Goal: Information Seeking & Learning: Learn about a topic

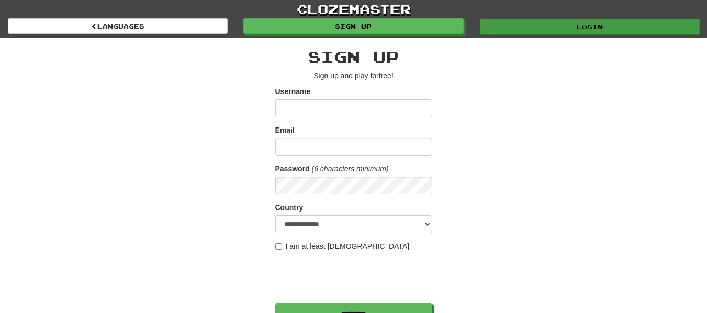
type input "**********"
click at [583, 18] on div "Login" at bounding box center [588, 26] width 235 height 16
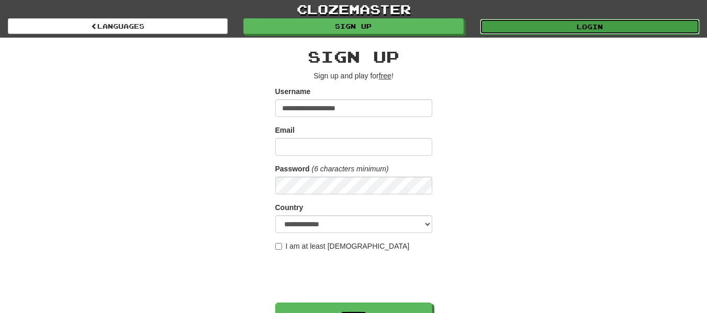
click at [541, 24] on link "Login" at bounding box center [590, 27] width 220 height 16
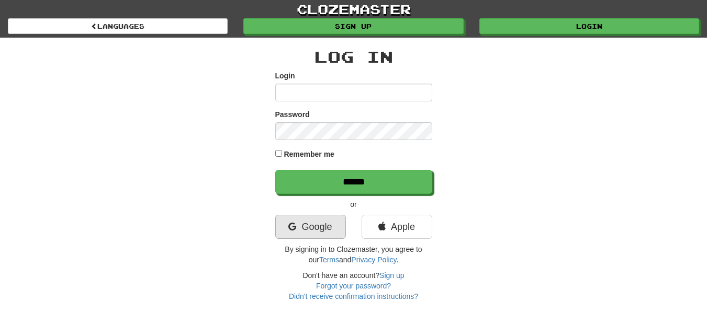
type input "**********"
click at [310, 220] on link "Google" at bounding box center [310, 227] width 71 height 24
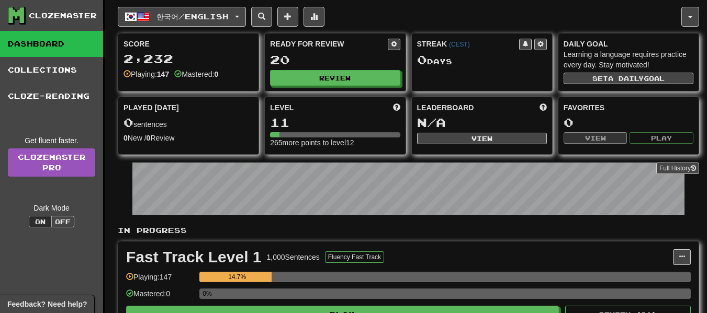
click at [500, 233] on p "In Progress" at bounding box center [408, 230] width 581 height 10
click at [357, 82] on button "Review" at bounding box center [335, 79] width 130 height 16
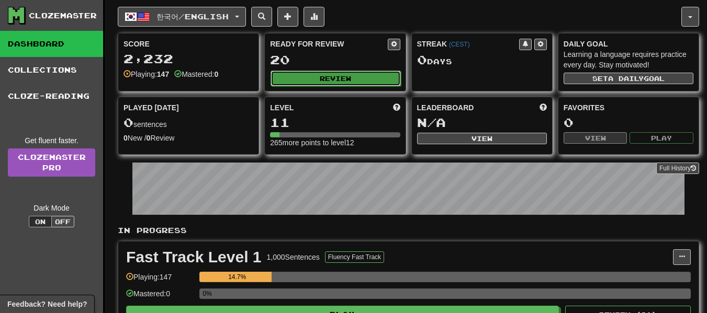
select select "**"
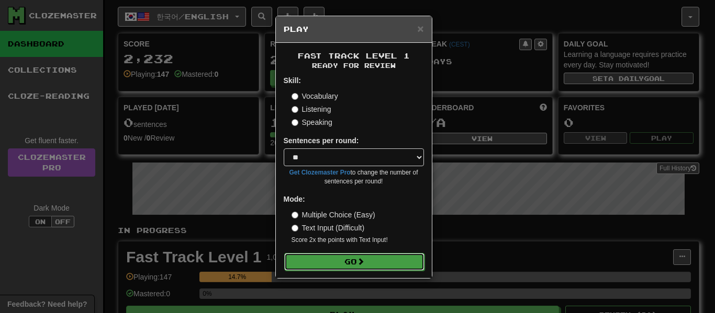
click at [375, 262] on button "Go" at bounding box center [354, 262] width 140 height 18
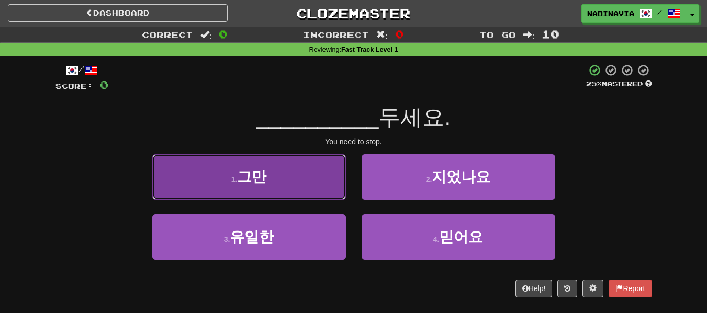
click at [343, 180] on button "1 . 그만" at bounding box center [249, 177] width 194 height 46
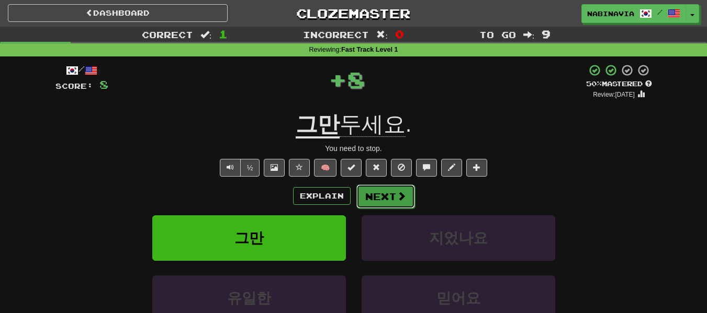
click at [381, 196] on button "Next" at bounding box center [385, 197] width 59 height 24
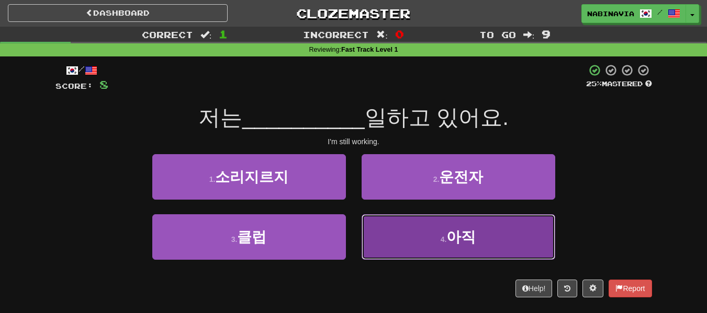
click at [384, 214] on button "4 . 아직" at bounding box center [458, 237] width 194 height 46
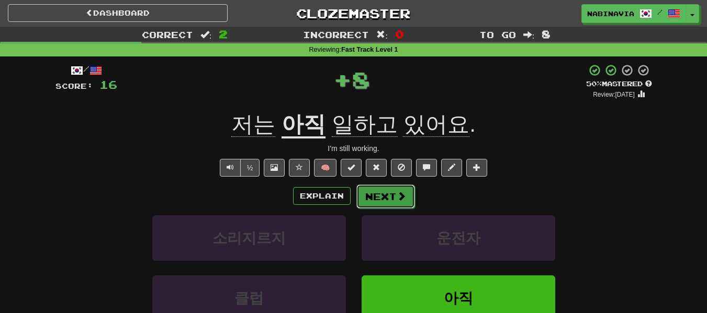
click at [386, 205] on button "Next" at bounding box center [385, 197] width 59 height 24
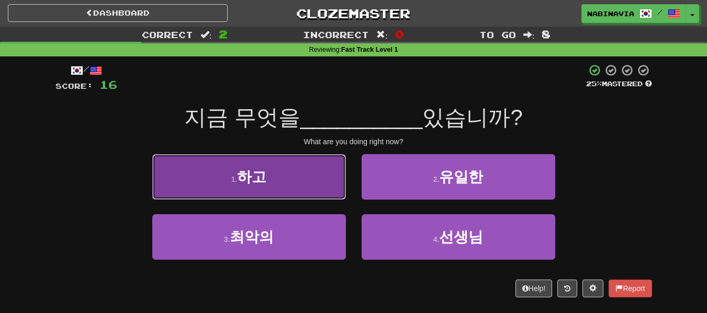
click at [337, 190] on button "1 . 하고" at bounding box center [249, 177] width 194 height 46
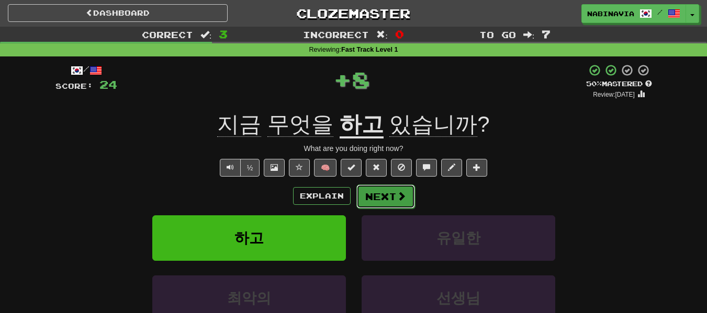
click at [375, 197] on button "Next" at bounding box center [385, 197] width 59 height 24
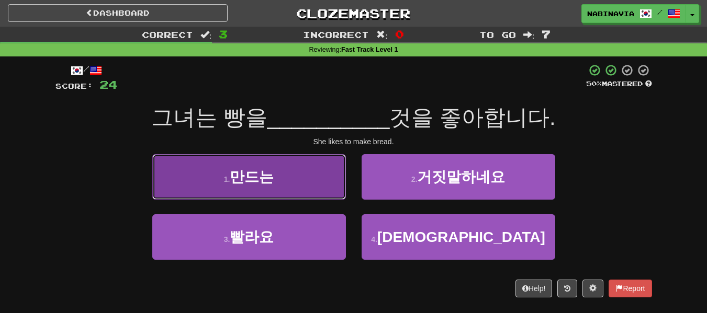
click at [331, 196] on button "1 . 만드는" at bounding box center [249, 177] width 194 height 46
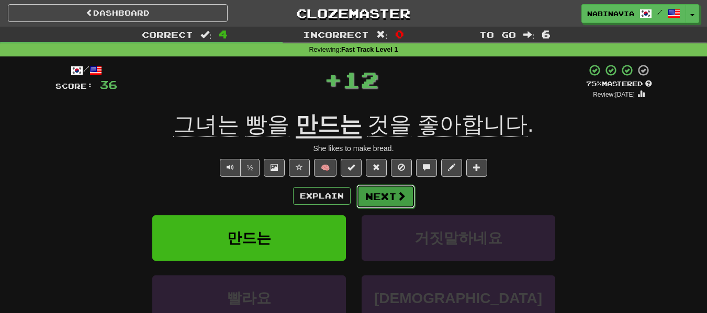
click at [411, 202] on button "Next" at bounding box center [385, 197] width 59 height 24
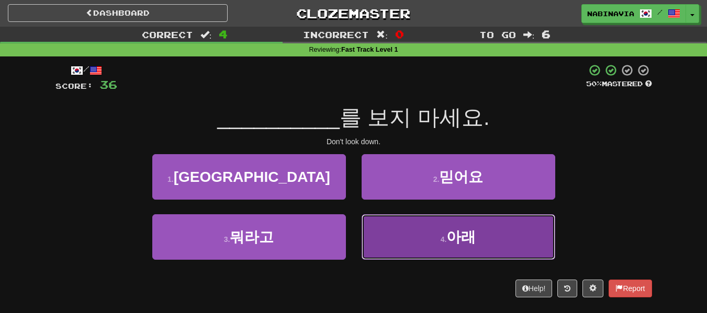
click at [415, 240] on button "4 . 아래" at bounding box center [458, 237] width 194 height 46
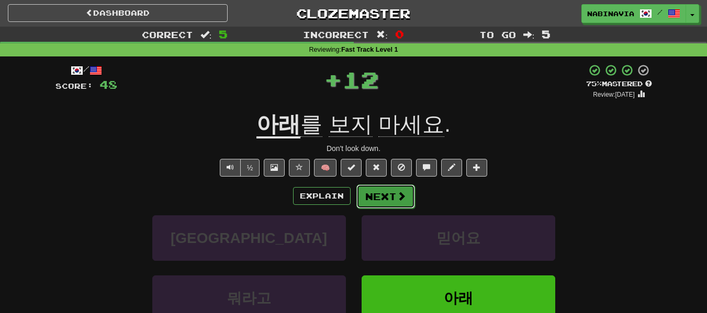
click at [403, 196] on span at bounding box center [401, 195] width 9 height 9
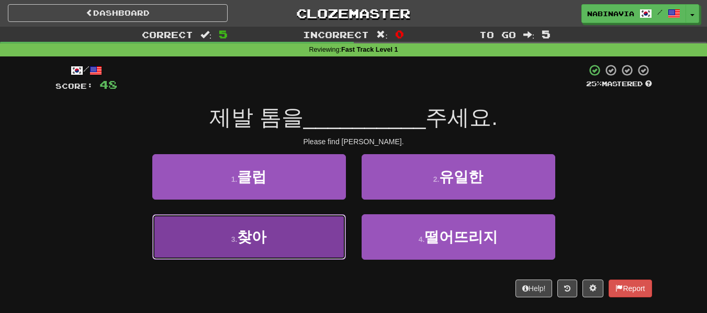
click at [340, 227] on button "3 . 찾아" at bounding box center [249, 237] width 194 height 46
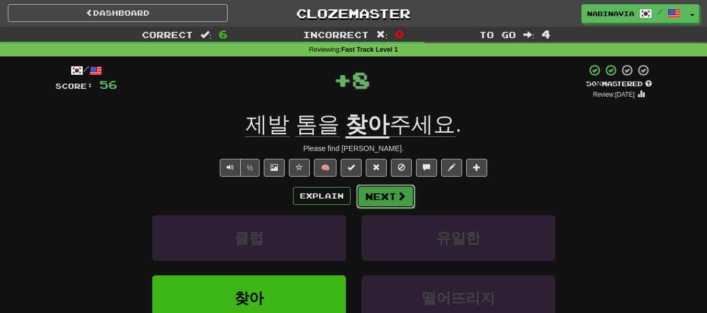
click at [398, 197] on span at bounding box center [401, 195] width 9 height 9
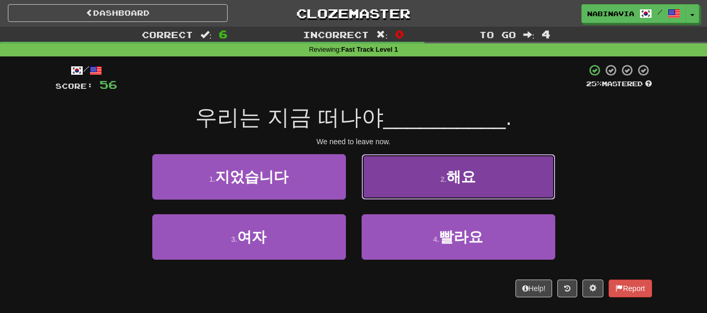
click at [440, 173] on button "2 . 해요" at bounding box center [458, 177] width 194 height 46
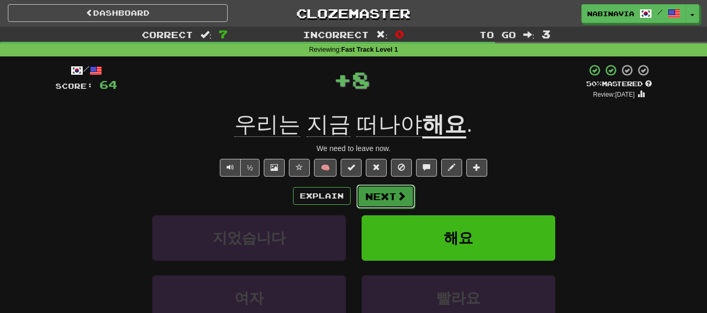
click at [402, 193] on span at bounding box center [401, 195] width 9 height 9
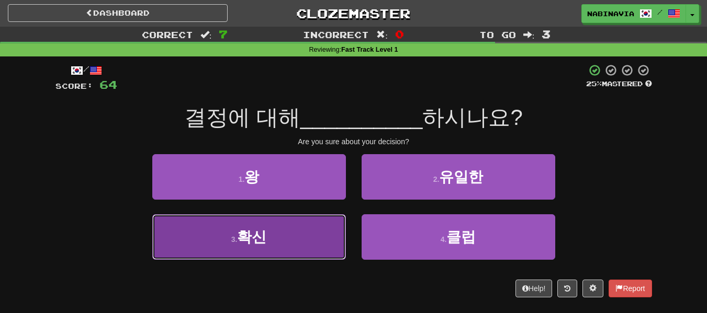
click at [237, 238] on small "3 ." at bounding box center [234, 239] width 6 height 8
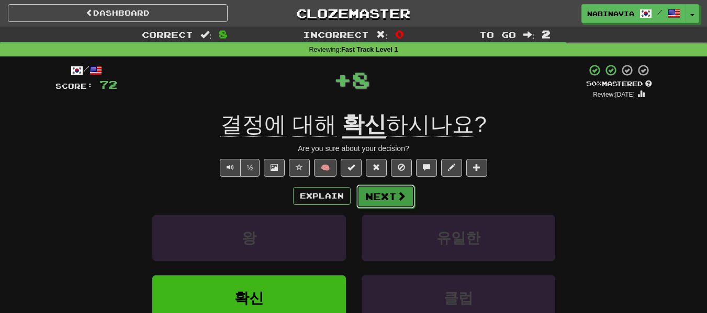
click at [367, 203] on button "Next" at bounding box center [385, 197] width 59 height 24
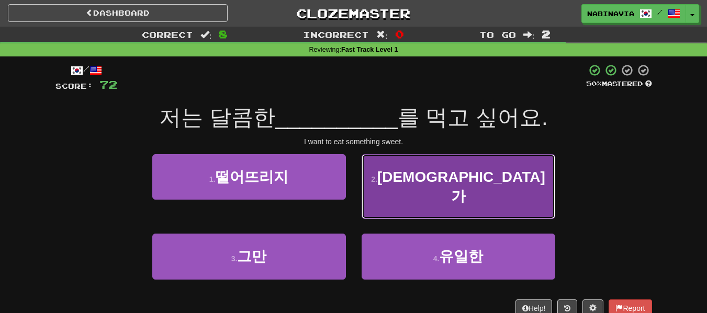
click at [398, 191] on button "2 . 무언가" at bounding box center [458, 186] width 194 height 65
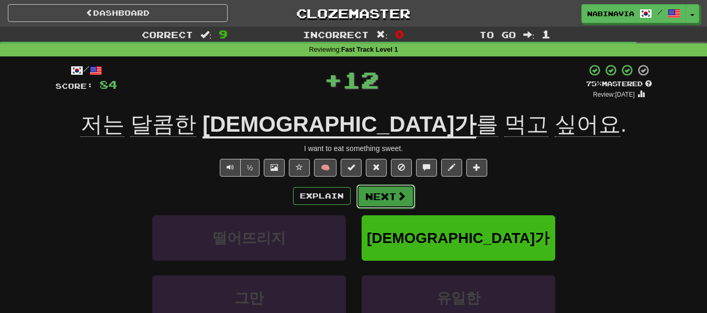
click at [406, 200] on button "Next" at bounding box center [385, 197] width 59 height 24
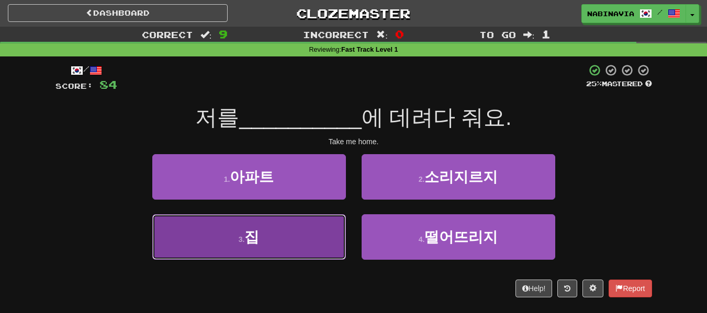
click at [325, 235] on button "3 . 집" at bounding box center [249, 237] width 194 height 46
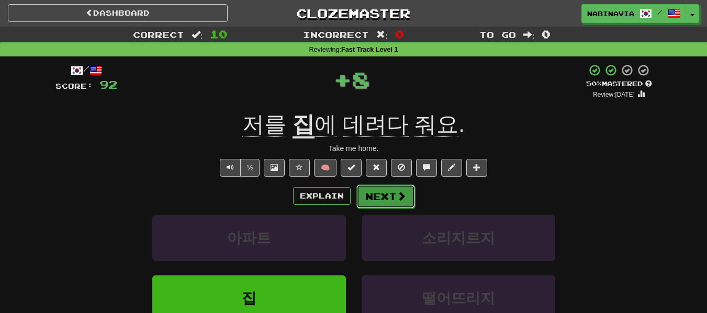
click at [371, 199] on button "Next" at bounding box center [385, 197] width 59 height 24
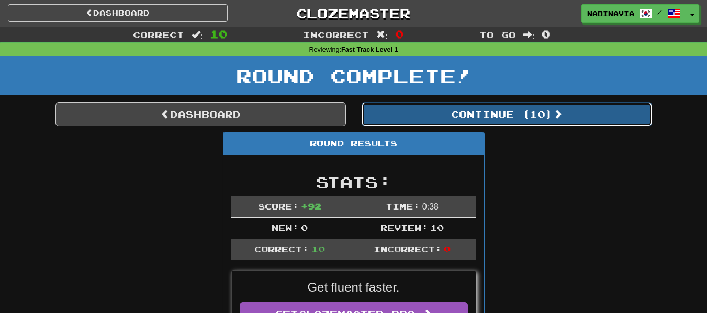
click at [422, 115] on button "Continue ( 10 )" at bounding box center [506, 115] width 290 height 24
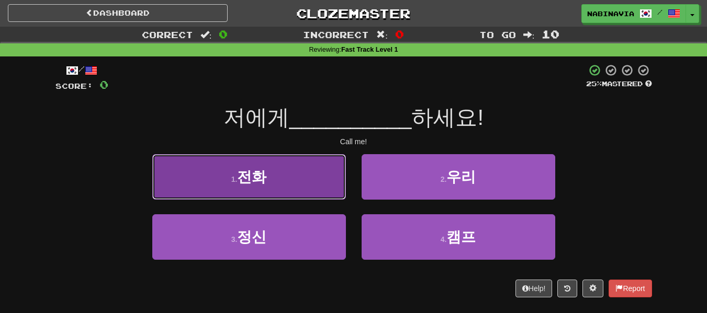
click at [292, 170] on button "1 . 전화" at bounding box center [249, 177] width 194 height 46
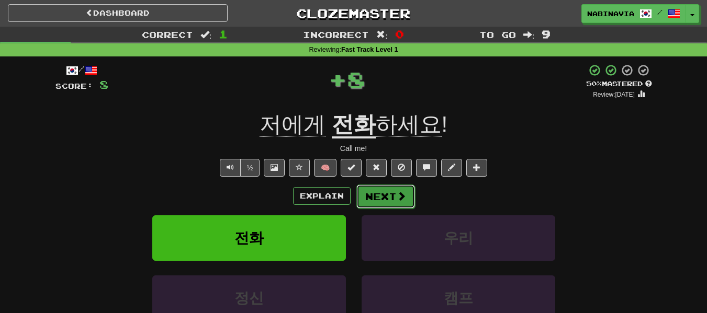
click at [380, 200] on button "Next" at bounding box center [385, 197] width 59 height 24
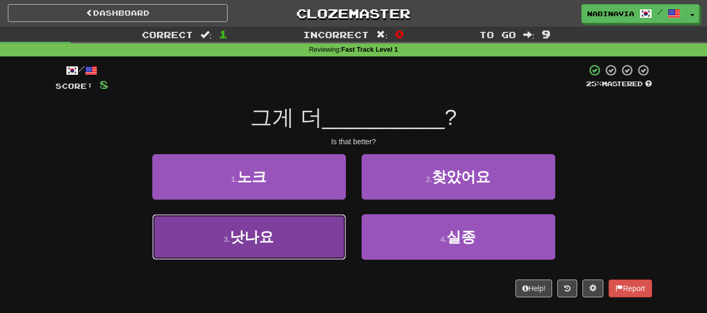
click at [315, 250] on button "3 . 낫나요" at bounding box center [249, 237] width 194 height 46
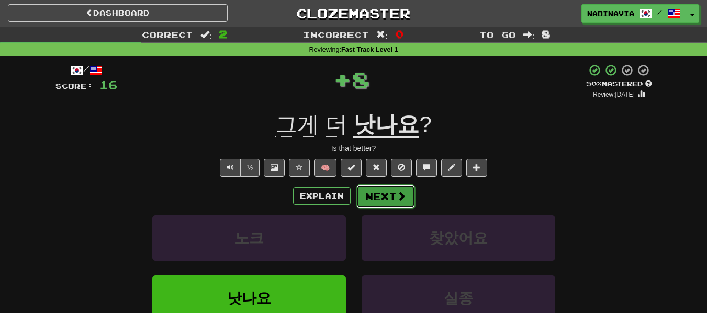
click at [371, 205] on button "Next" at bounding box center [385, 197] width 59 height 24
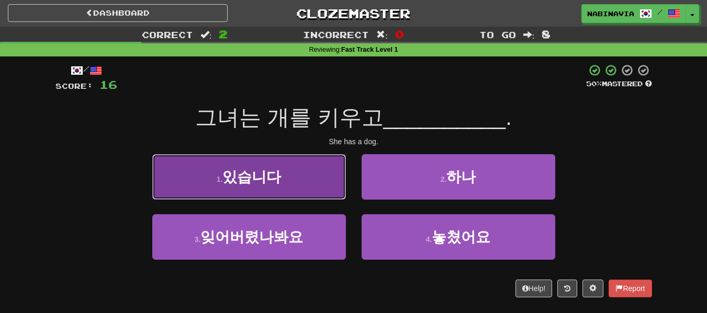
click at [318, 193] on button "1 . 있습니다" at bounding box center [249, 177] width 194 height 46
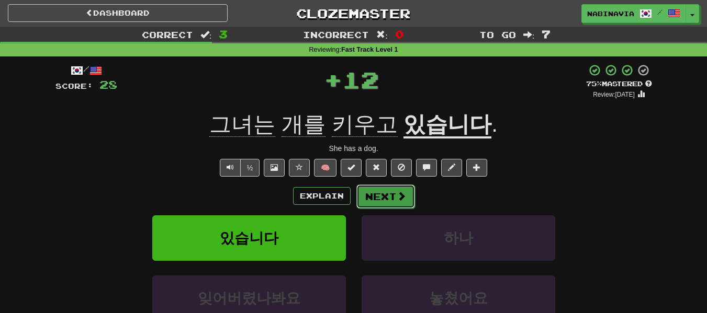
click at [376, 206] on button "Next" at bounding box center [385, 197] width 59 height 24
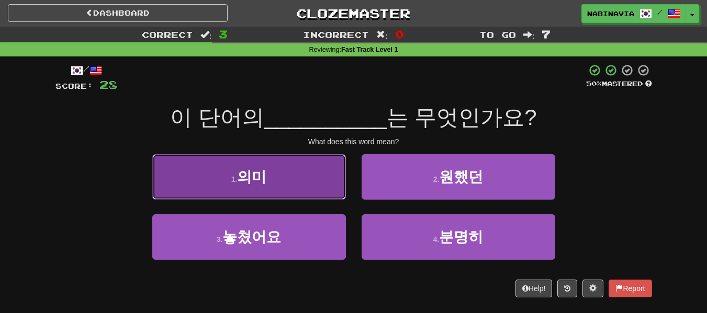
click at [306, 197] on button "1 . 의미" at bounding box center [249, 177] width 194 height 46
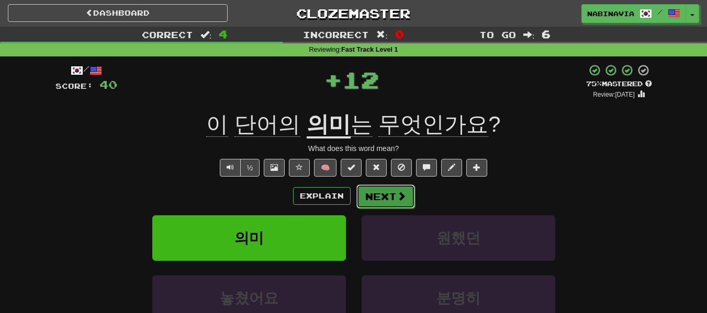
click at [369, 194] on button "Next" at bounding box center [385, 197] width 59 height 24
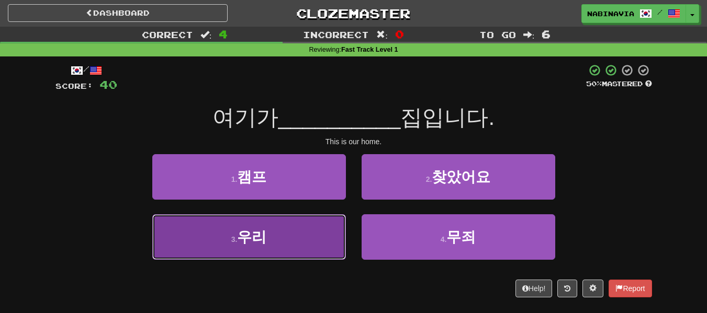
click at [328, 231] on button "3 . 우리" at bounding box center [249, 237] width 194 height 46
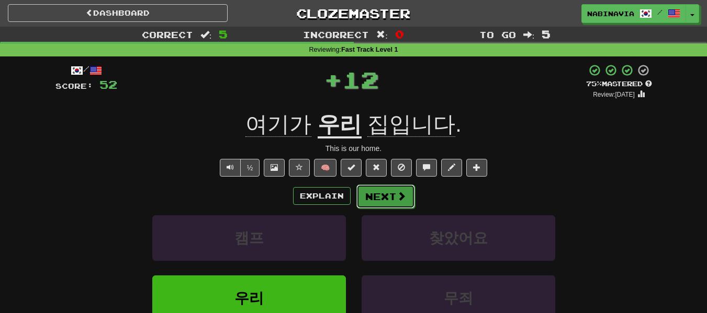
click at [389, 194] on button "Next" at bounding box center [385, 197] width 59 height 24
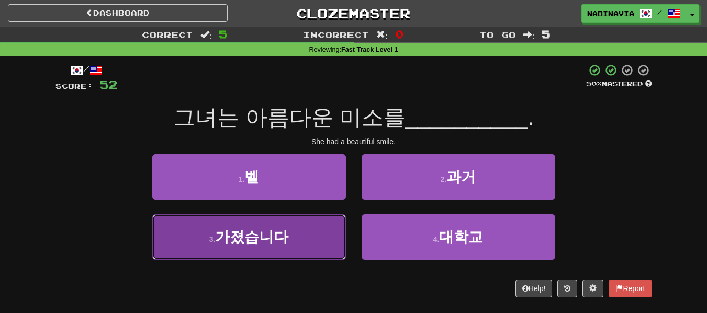
click at [316, 256] on button "3 . 가졌습니다" at bounding box center [249, 237] width 194 height 46
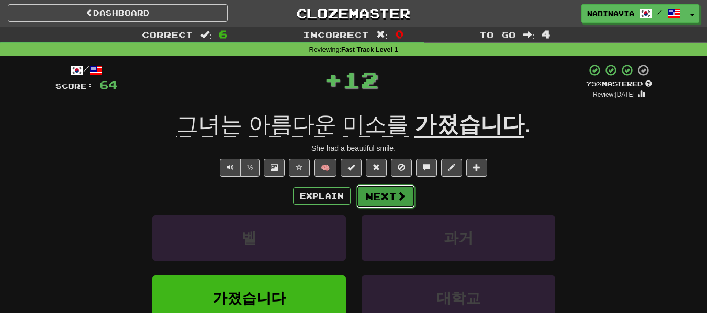
click at [367, 205] on button "Next" at bounding box center [385, 197] width 59 height 24
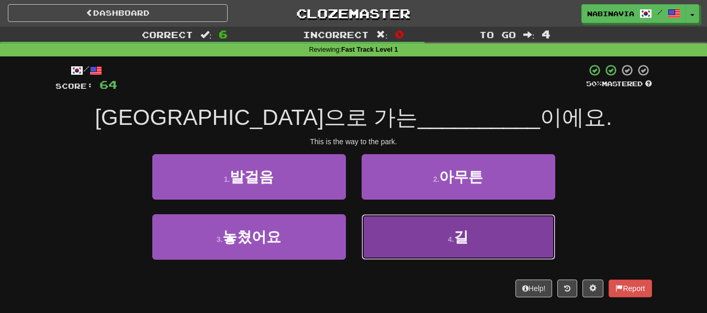
click at [376, 232] on button "4 . 길" at bounding box center [458, 237] width 194 height 46
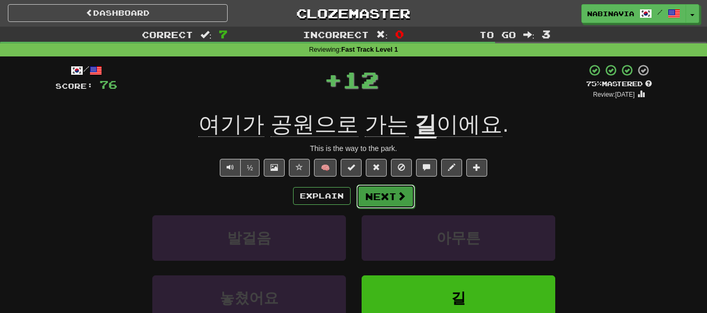
click at [374, 191] on button "Next" at bounding box center [385, 197] width 59 height 24
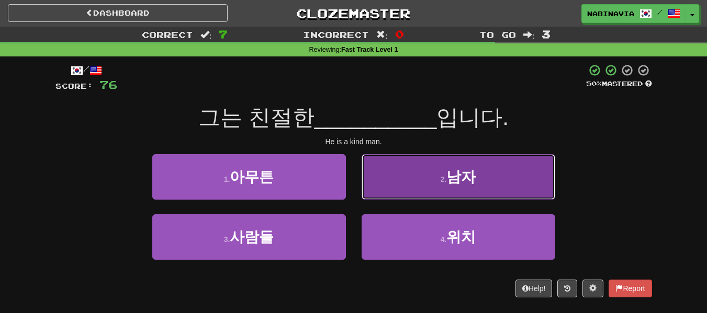
click at [384, 193] on button "2 . 남자" at bounding box center [458, 177] width 194 height 46
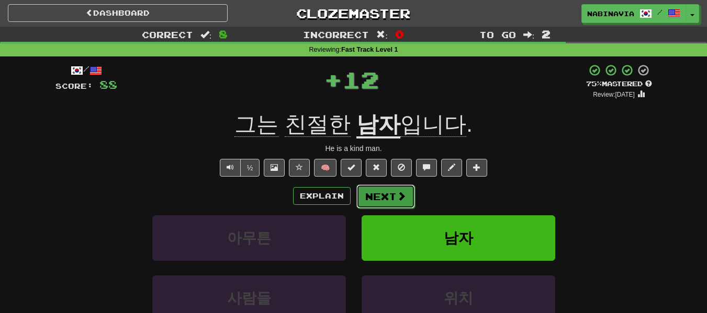
click at [383, 200] on button "Next" at bounding box center [385, 197] width 59 height 24
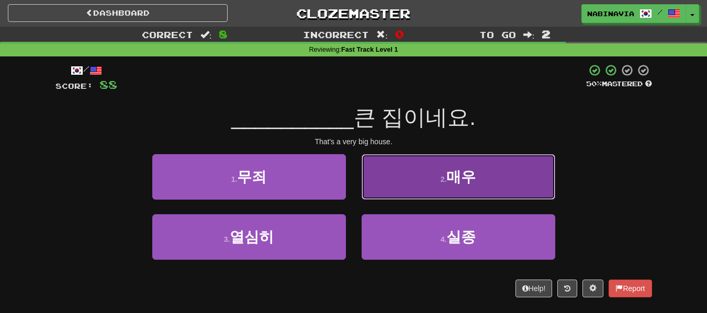
click at [406, 179] on button "2 . 매우" at bounding box center [458, 177] width 194 height 46
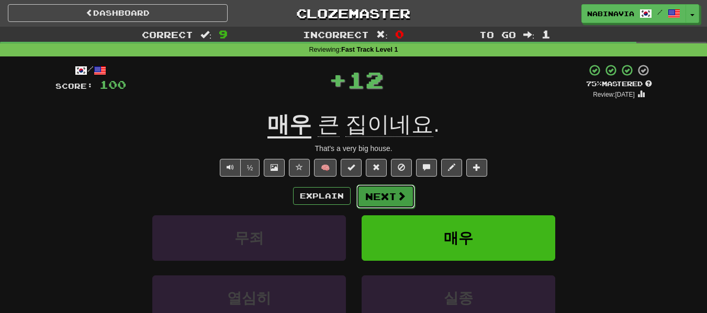
click at [377, 198] on button "Next" at bounding box center [385, 197] width 59 height 24
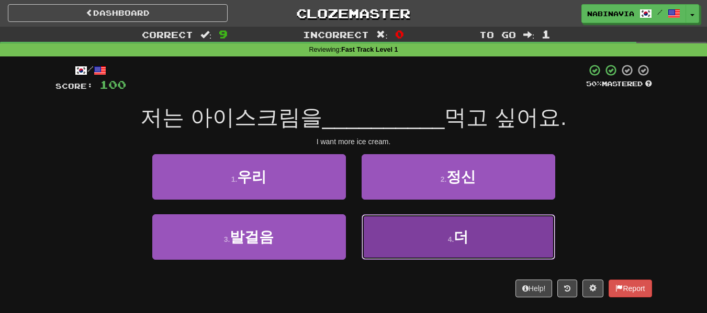
click at [414, 234] on button "4 . 더" at bounding box center [458, 237] width 194 height 46
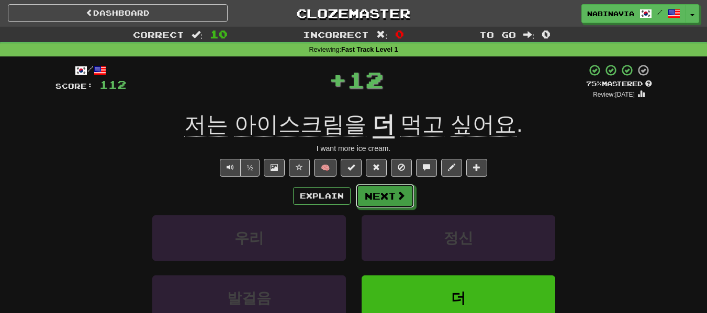
click at [385, 189] on button "Next" at bounding box center [385, 196] width 59 height 24
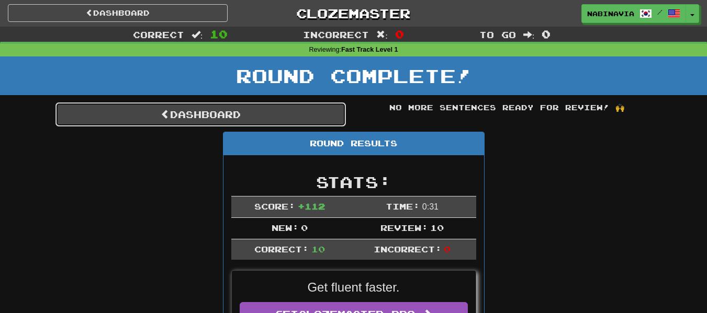
click at [312, 113] on link "Dashboard" at bounding box center [200, 115] width 290 height 24
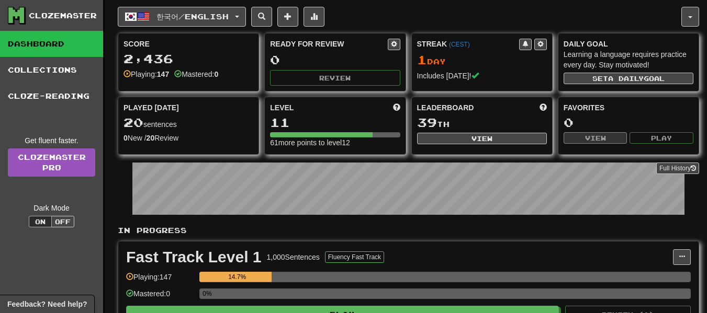
scroll to position [47, 0]
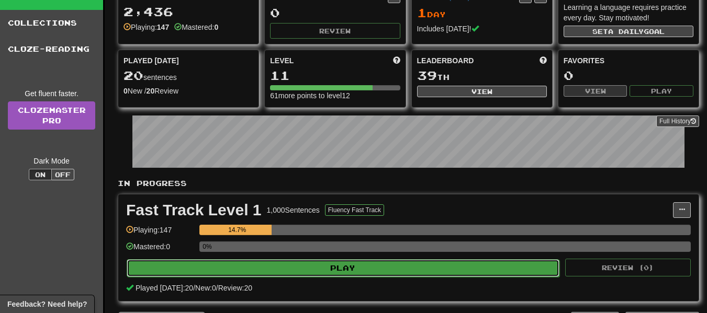
click at [350, 259] on button "Play" at bounding box center [343, 268] width 433 height 18
select select "**"
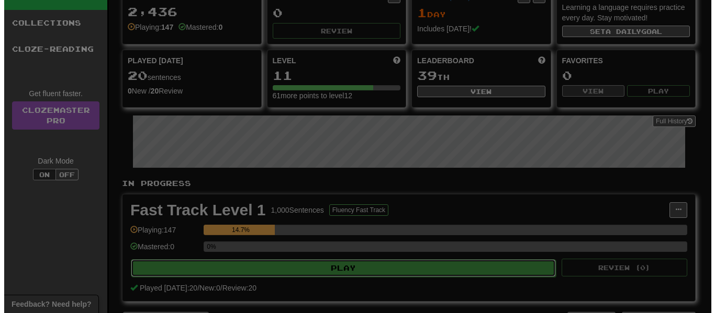
scroll to position [157, 0]
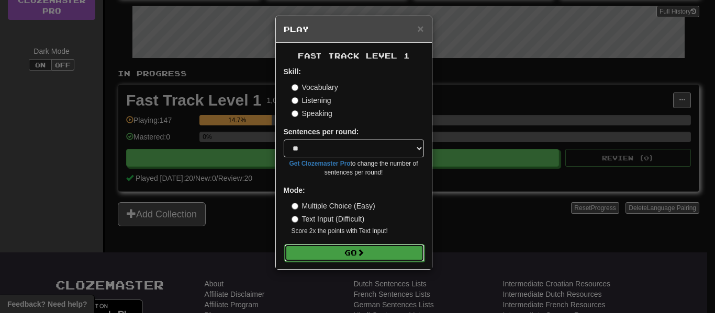
click at [375, 252] on button "Go" at bounding box center [354, 253] width 140 height 18
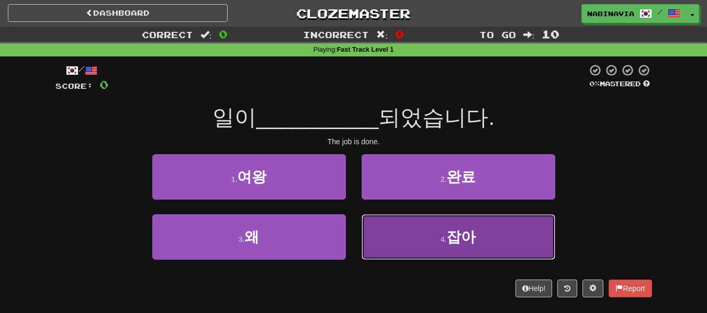
click at [417, 235] on button "4 . 잡아" at bounding box center [458, 237] width 194 height 46
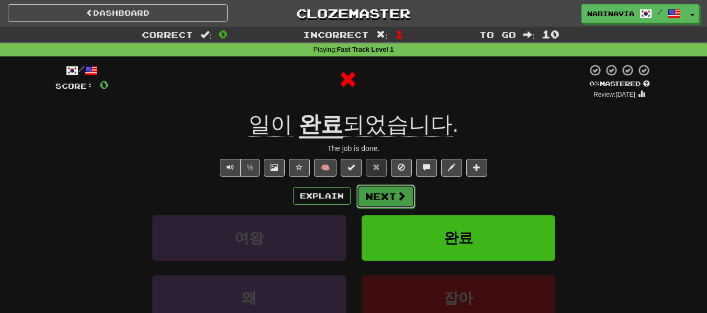
click at [395, 202] on button "Next" at bounding box center [385, 197] width 59 height 24
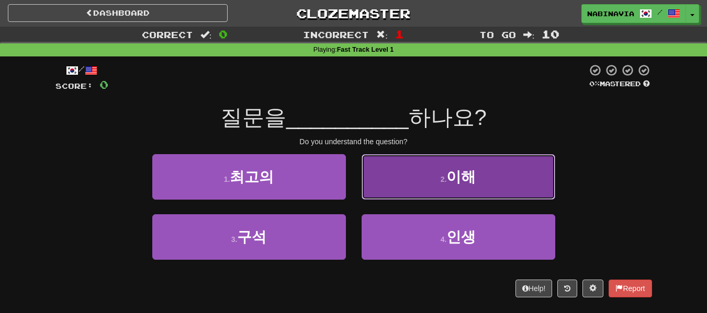
click at [425, 177] on button "2 . 이해" at bounding box center [458, 177] width 194 height 46
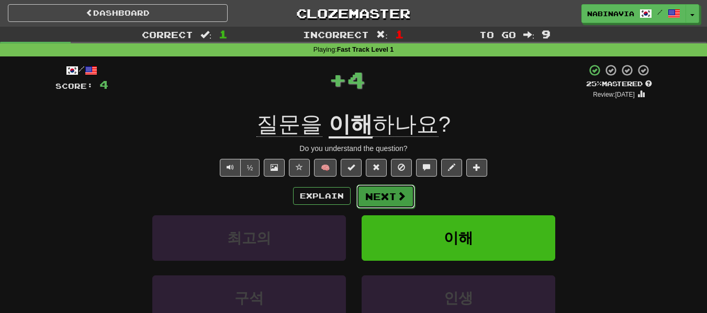
click at [383, 195] on button "Next" at bounding box center [385, 197] width 59 height 24
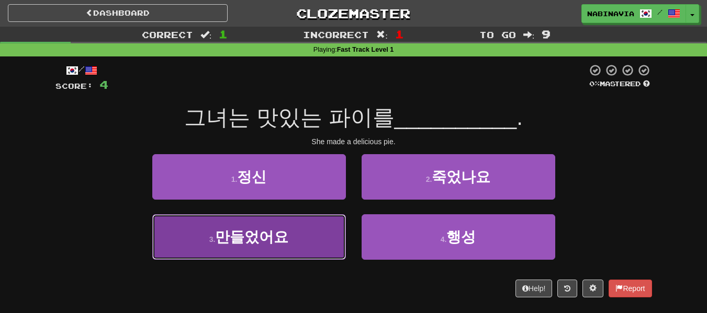
click at [323, 233] on button "3 . 만들었어요" at bounding box center [249, 237] width 194 height 46
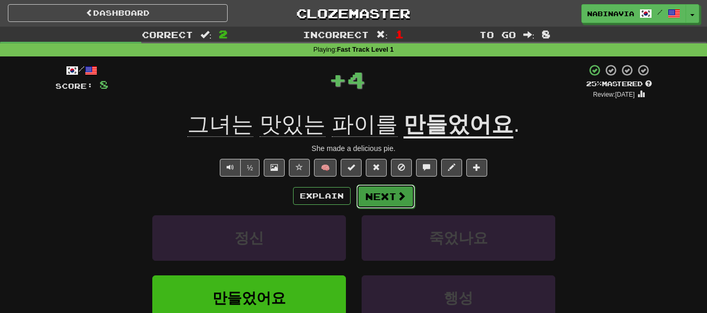
click at [359, 189] on button "Next" at bounding box center [385, 197] width 59 height 24
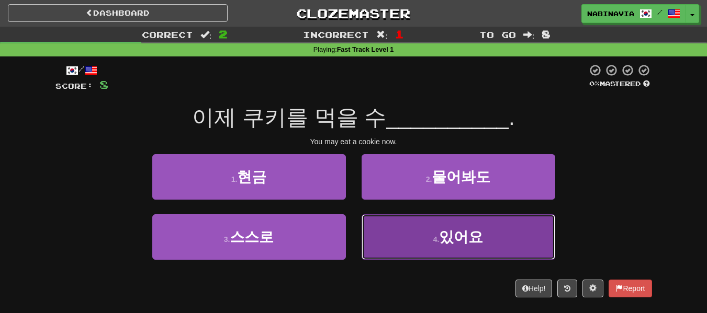
click at [385, 244] on button "4 . 있어요" at bounding box center [458, 237] width 194 height 46
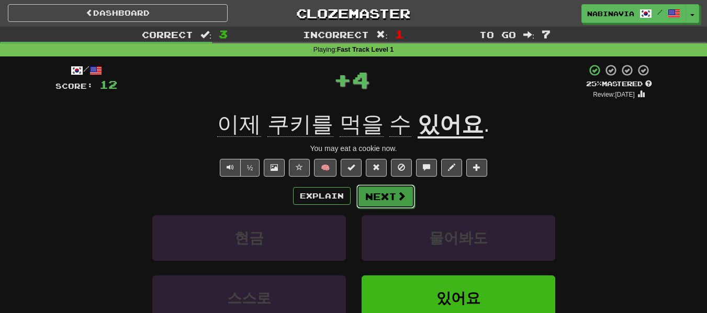
click at [379, 203] on button "Next" at bounding box center [385, 197] width 59 height 24
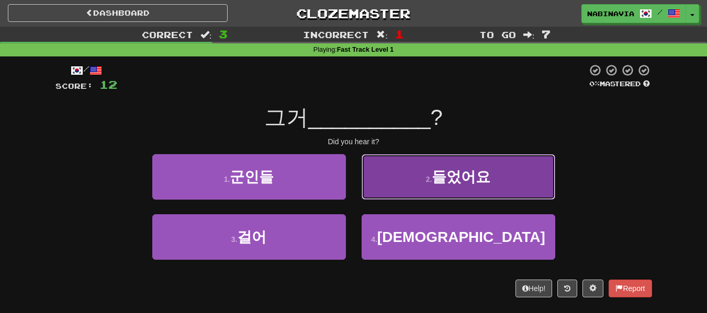
click at [412, 186] on button "2 . 들었어요" at bounding box center [458, 177] width 194 height 46
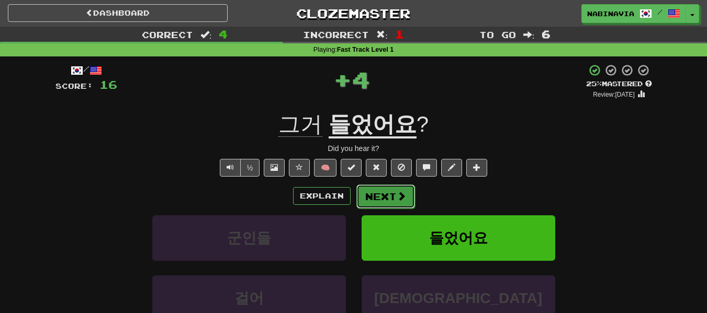
click at [404, 191] on span at bounding box center [401, 195] width 9 height 9
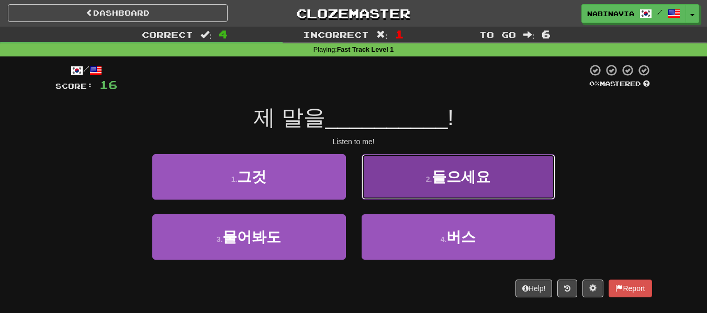
click at [386, 189] on button "2 . 들으세요" at bounding box center [458, 177] width 194 height 46
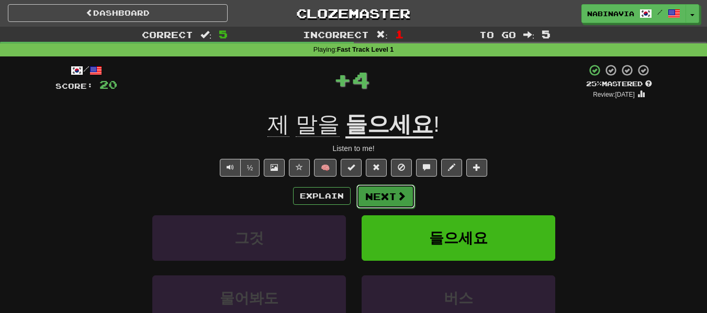
click at [384, 190] on button "Next" at bounding box center [385, 197] width 59 height 24
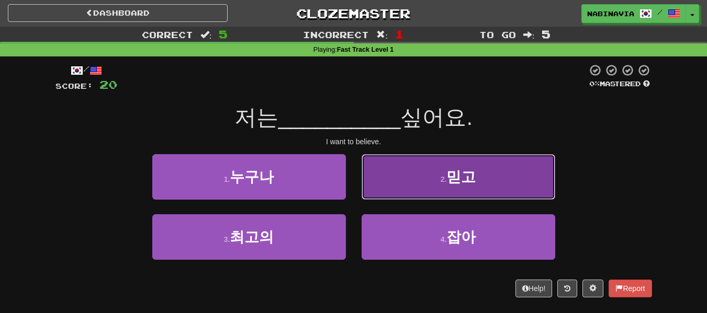
click at [389, 188] on button "2 . 믿고" at bounding box center [458, 177] width 194 height 46
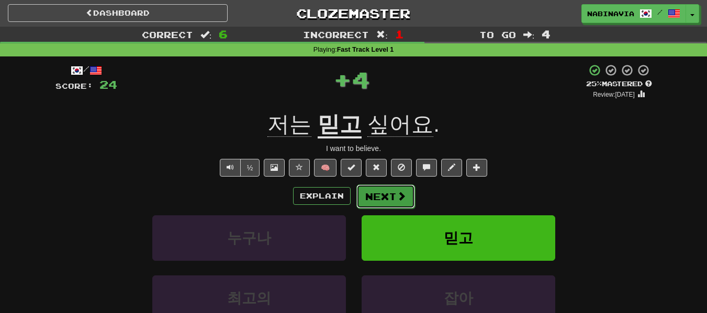
click at [380, 194] on button "Next" at bounding box center [385, 197] width 59 height 24
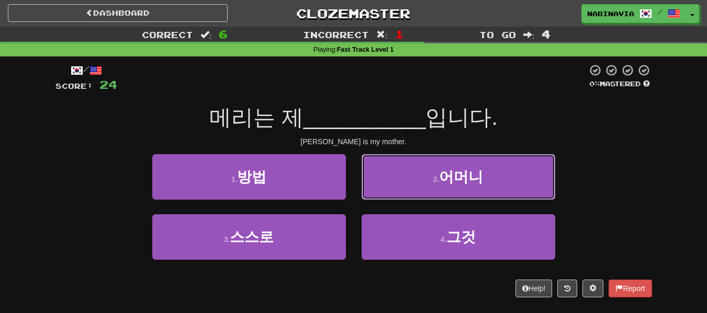
click at [381, 184] on button "2 . 어머니" at bounding box center [458, 177] width 194 height 46
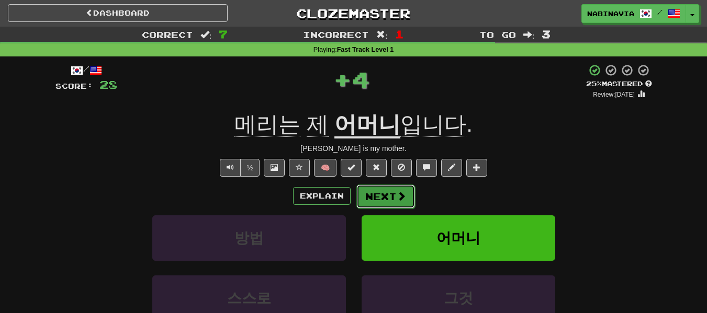
click at [383, 193] on button "Next" at bounding box center [385, 197] width 59 height 24
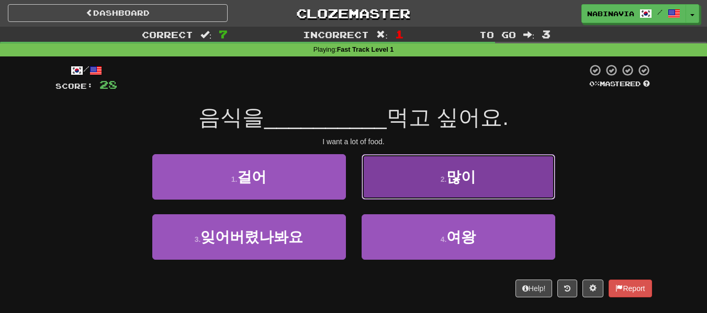
click at [398, 196] on button "2 . 많이" at bounding box center [458, 177] width 194 height 46
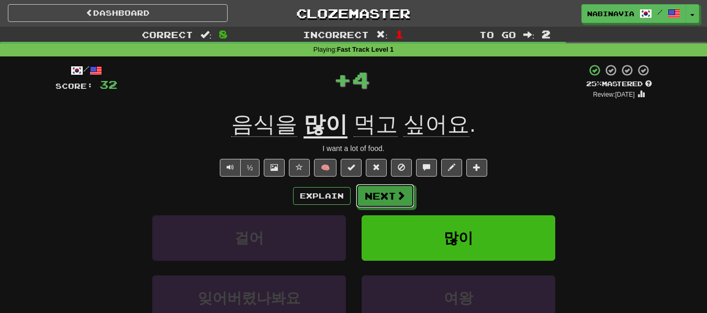
click at [398, 196] on span at bounding box center [400, 195] width 9 height 9
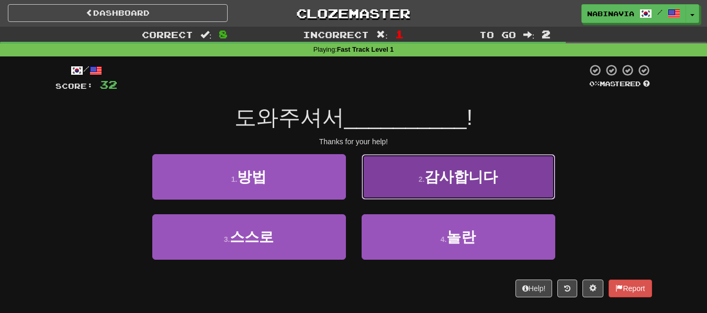
click at [390, 190] on button "2 . 감사합니다" at bounding box center [458, 177] width 194 height 46
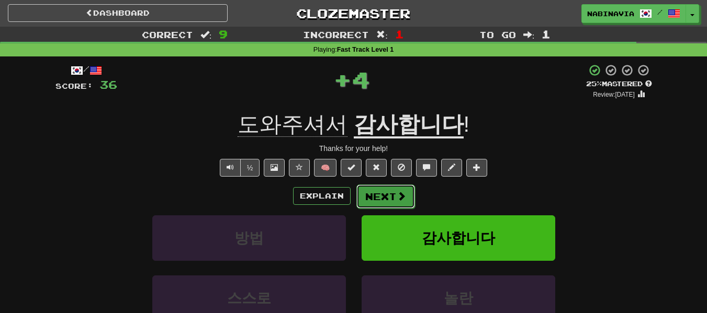
click at [388, 191] on button "Next" at bounding box center [385, 197] width 59 height 24
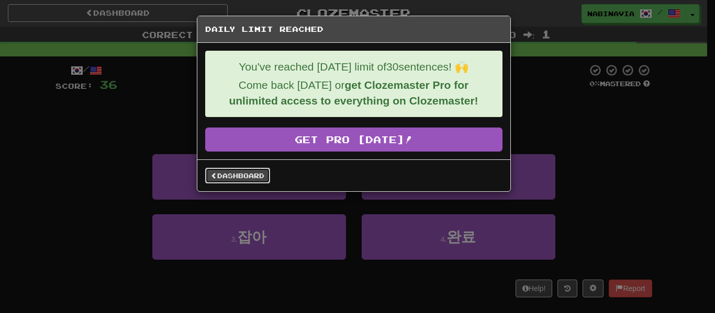
click at [267, 175] on link "Dashboard" at bounding box center [237, 176] width 65 height 16
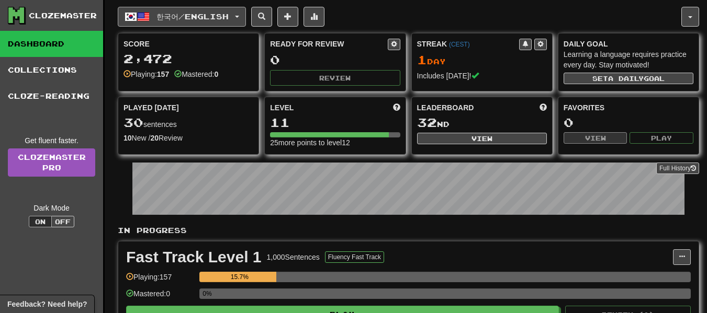
click at [235, 22] on button "한국어 / English" at bounding box center [182, 17] width 128 height 20
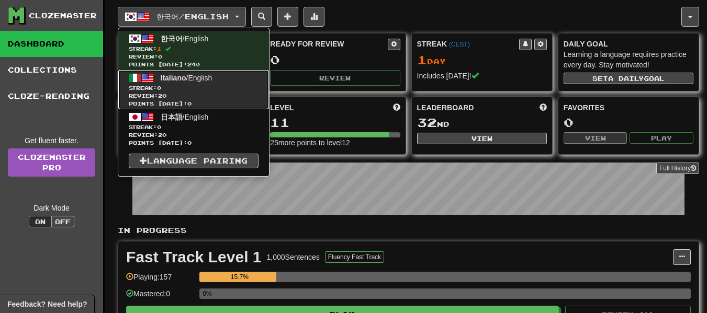
click at [192, 85] on span "Streak: 0" at bounding box center [194, 88] width 130 height 8
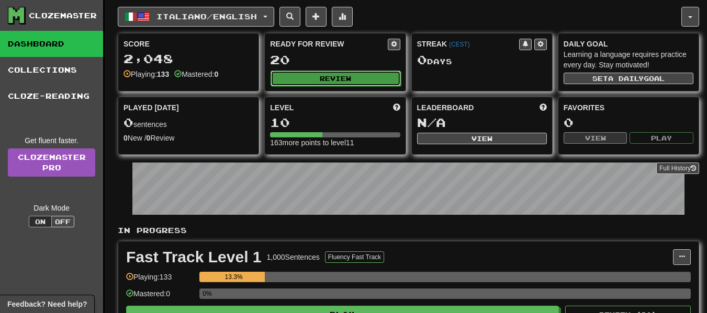
click at [374, 77] on button "Review" at bounding box center [335, 79] width 130 height 16
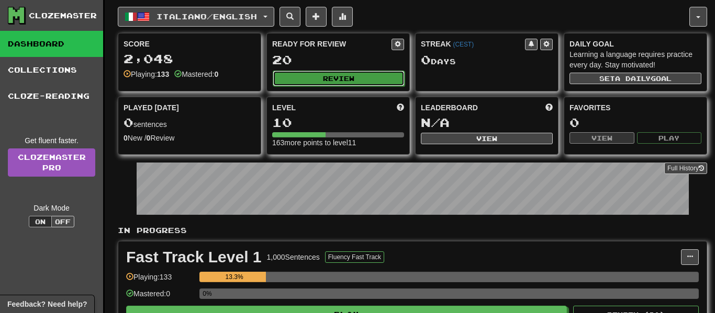
select select "**"
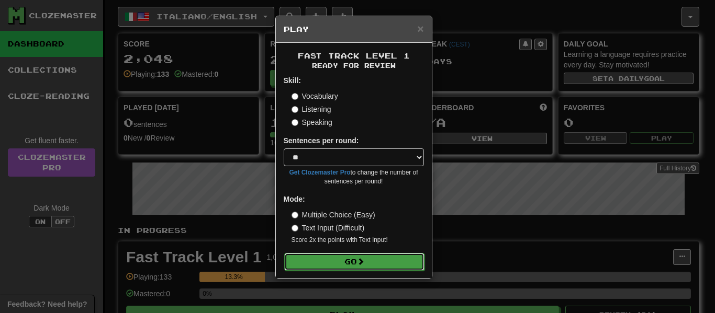
click at [355, 266] on button "Go" at bounding box center [354, 262] width 140 height 18
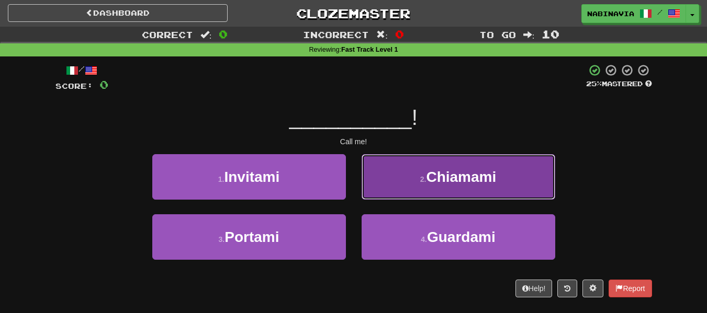
click at [396, 188] on button "2 . [GEOGRAPHIC_DATA]" at bounding box center [458, 177] width 194 height 46
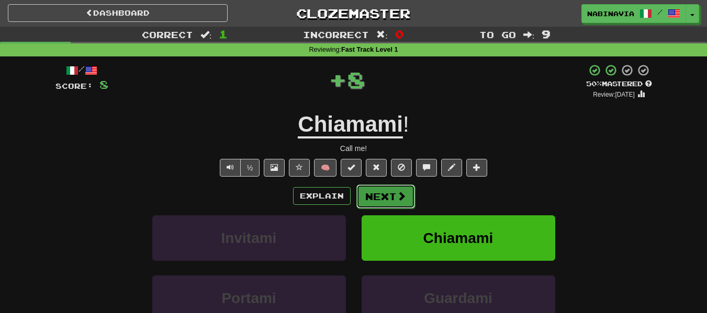
click at [391, 198] on button "Next" at bounding box center [385, 197] width 59 height 24
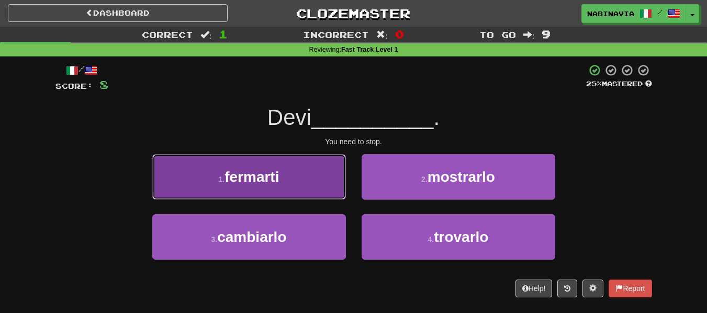
click at [322, 196] on button "1 . fermarti" at bounding box center [249, 177] width 194 height 46
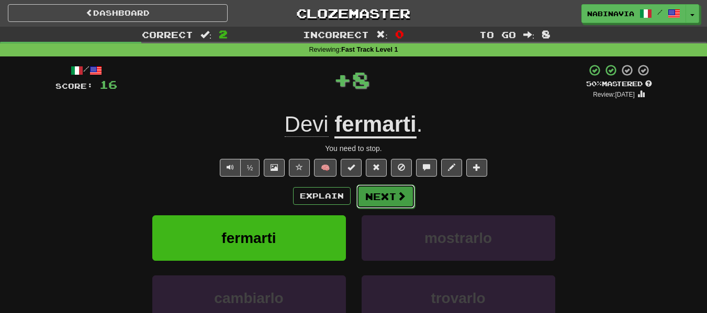
click at [370, 197] on button "Next" at bounding box center [385, 197] width 59 height 24
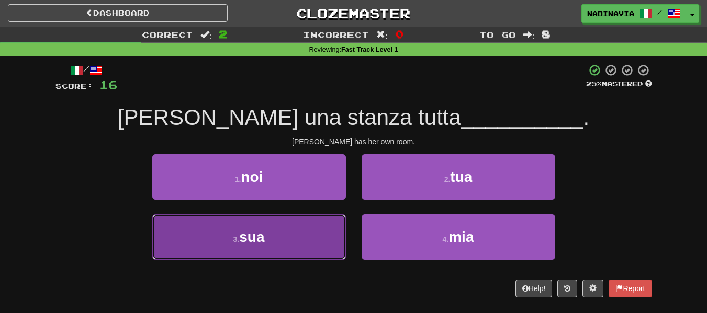
click at [318, 222] on button "3 . sua" at bounding box center [249, 237] width 194 height 46
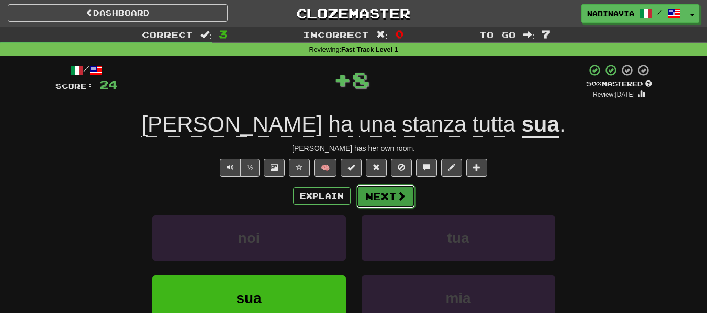
click at [378, 196] on button "Next" at bounding box center [385, 197] width 59 height 24
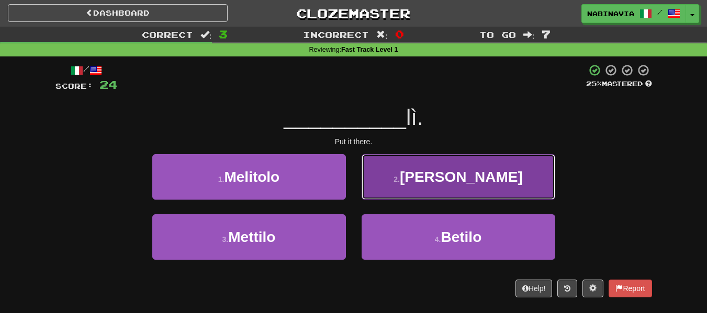
click at [407, 194] on button "2 . Pettine" at bounding box center [458, 177] width 194 height 46
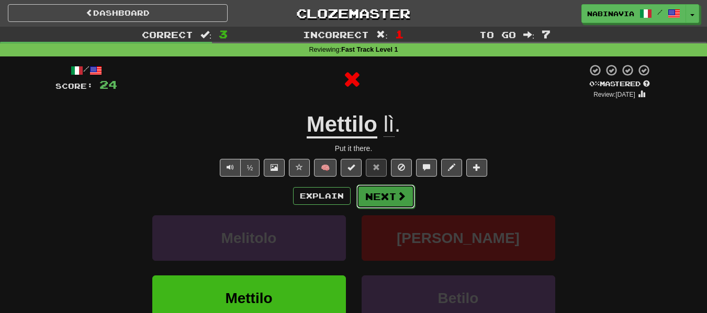
click at [386, 199] on button "Next" at bounding box center [385, 197] width 59 height 24
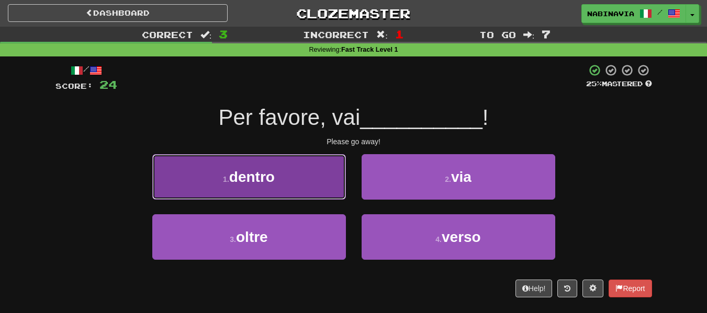
click at [313, 191] on button "1 . dentro" at bounding box center [249, 177] width 194 height 46
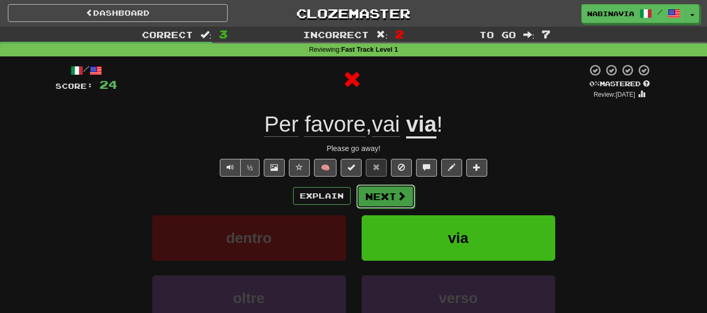
click at [385, 192] on button "Next" at bounding box center [385, 197] width 59 height 24
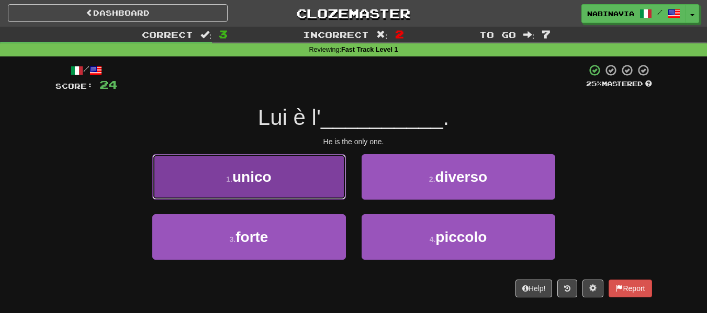
click at [332, 191] on button "1 . unico" at bounding box center [249, 177] width 194 height 46
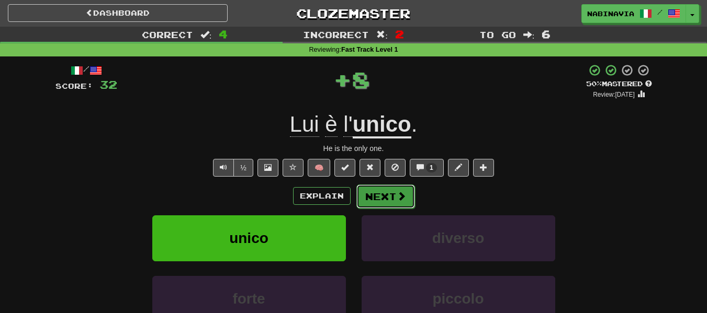
click at [362, 196] on button "Next" at bounding box center [385, 197] width 59 height 24
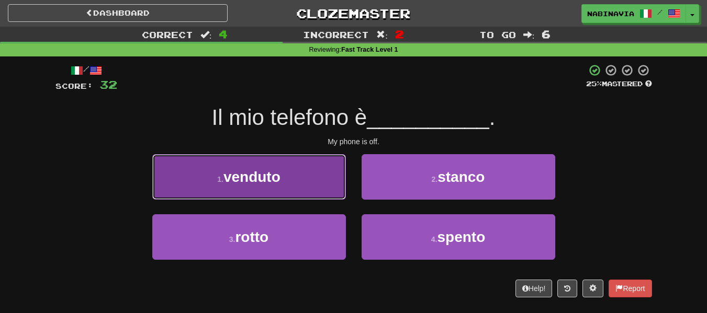
click at [320, 194] on button "1 . venduto" at bounding box center [249, 177] width 194 height 46
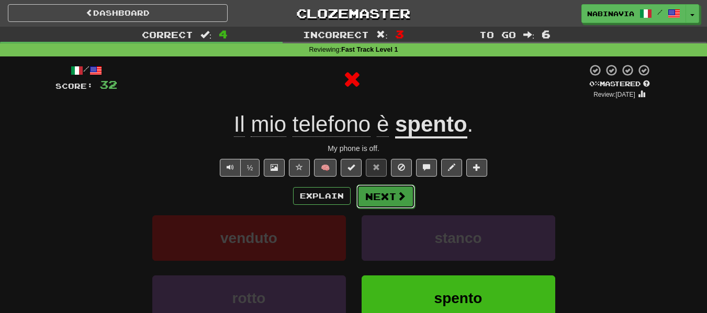
click at [390, 202] on button "Next" at bounding box center [385, 197] width 59 height 24
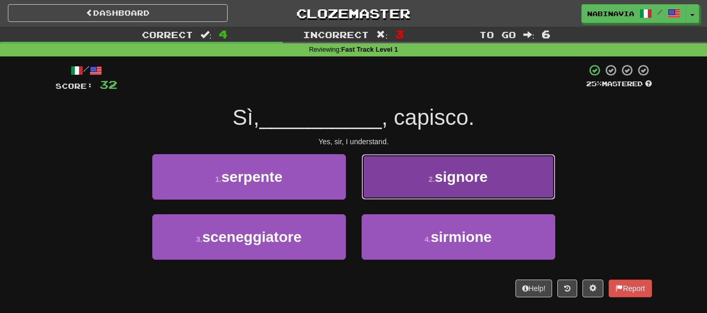
click at [394, 190] on button "2 . signore" at bounding box center [458, 177] width 194 height 46
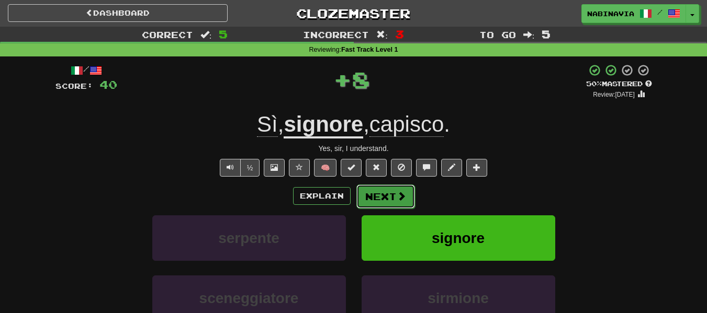
click at [379, 202] on button "Next" at bounding box center [385, 197] width 59 height 24
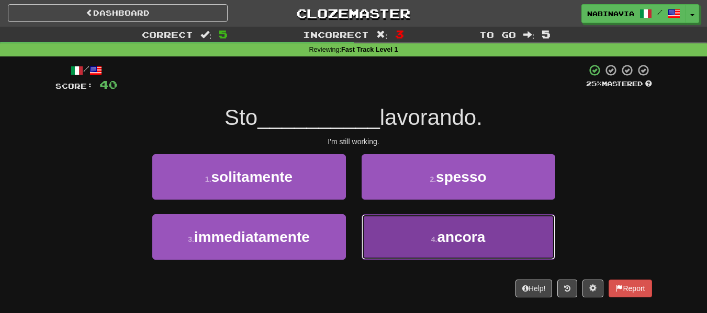
click at [402, 243] on button "4 . ancora" at bounding box center [458, 237] width 194 height 46
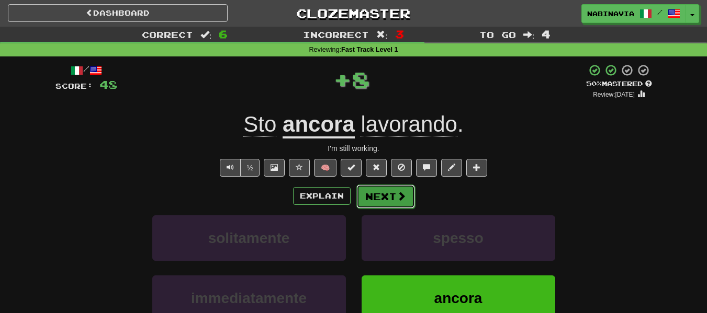
click at [382, 203] on button "Next" at bounding box center [385, 197] width 59 height 24
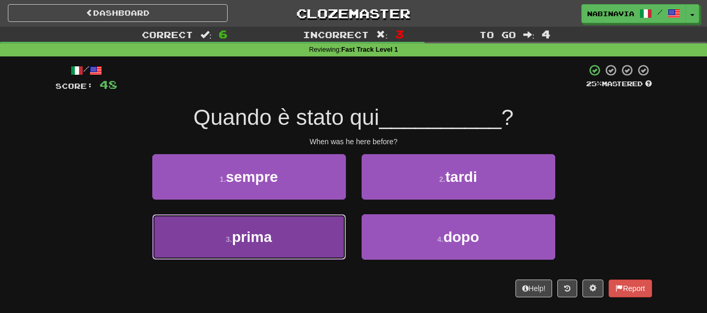
click at [309, 226] on button "3 . prima" at bounding box center [249, 237] width 194 height 46
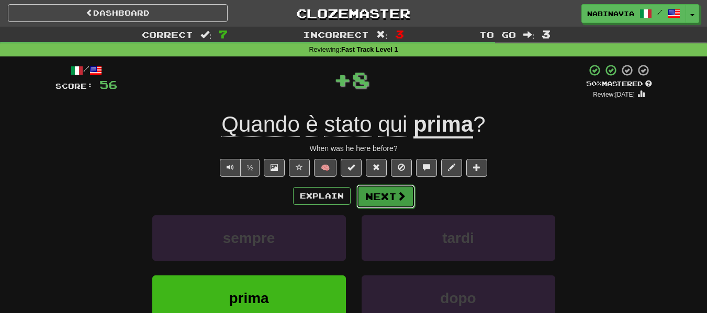
click at [371, 201] on button "Next" at bounding box center [385, 197] width 59 height 24
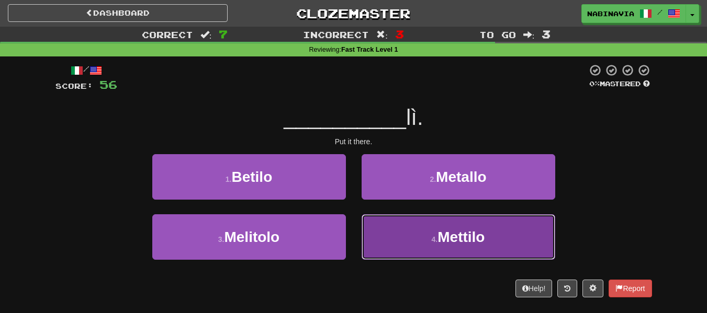
click at [400, 243] on button "4 . Mettilo" at bounding box center [458, 237] width 194 height 46
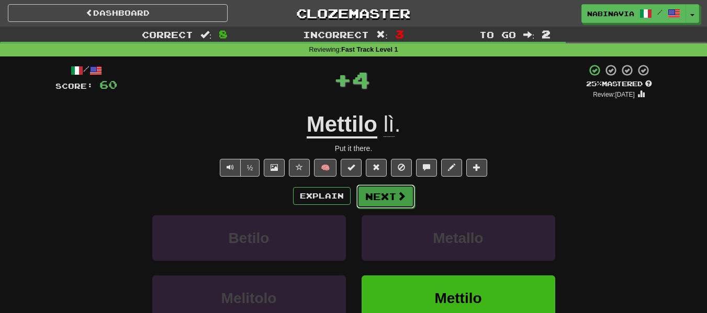
click at [370, 206] on button "Next" at bounding box center [385, 197] width 59 height 24
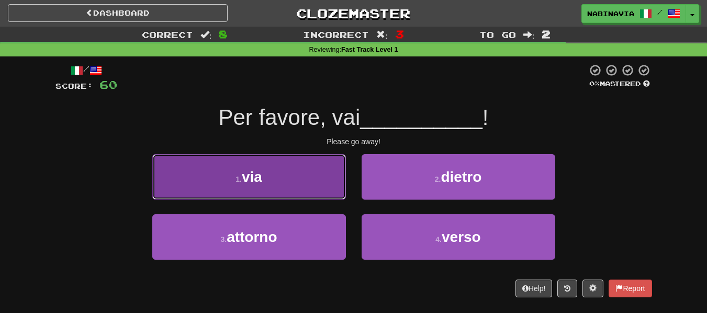
click at [315, 192] on button "1 . via" at bounding box center [249, 177] width 194 height 46
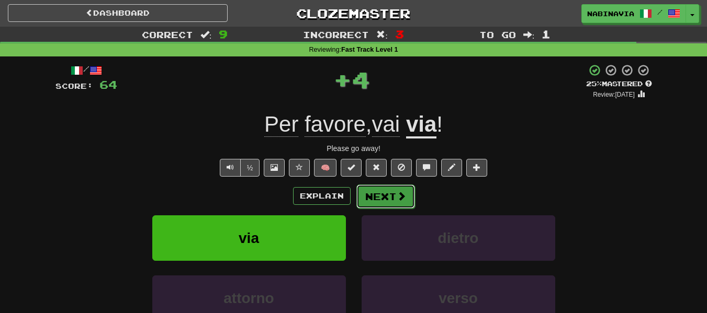
click at [392, 207] on button "Next" at bounding box center [385, 197] width 59 height 24
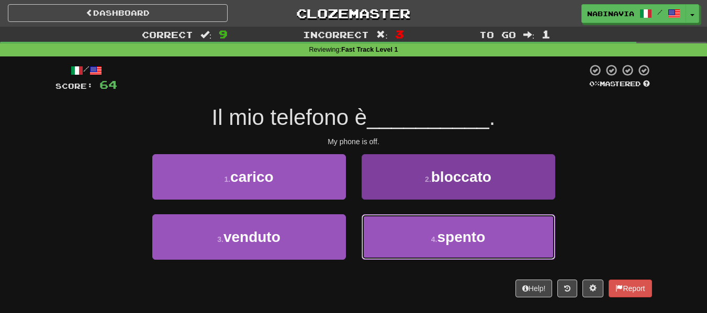
click at [426, 237] on button "4 . spento" at bounding box center [458, 237] width 194 height 46
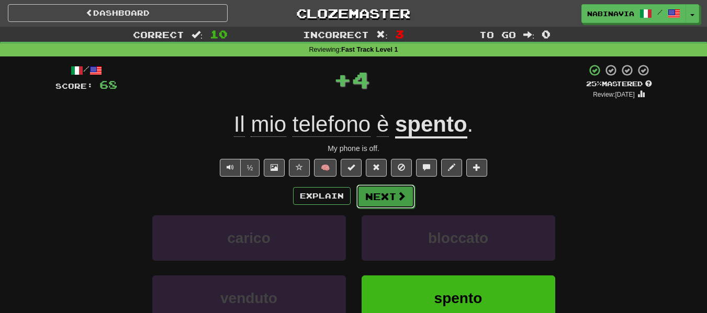
click at [398, 206] on button "Next" at bounding box center [385, 197] width 59 height 24
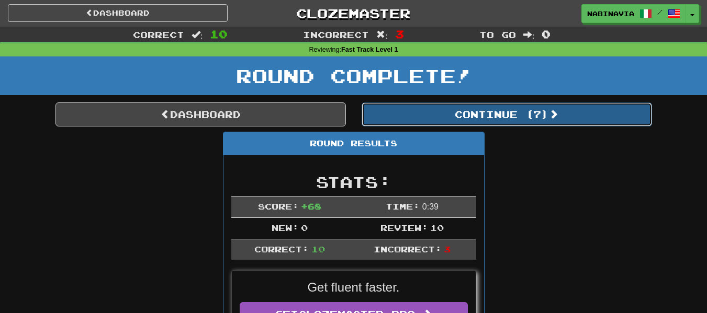
click at [491, 113] on button "Continue ( 7 )" at bounding box center [506, 115] width 290 height 24
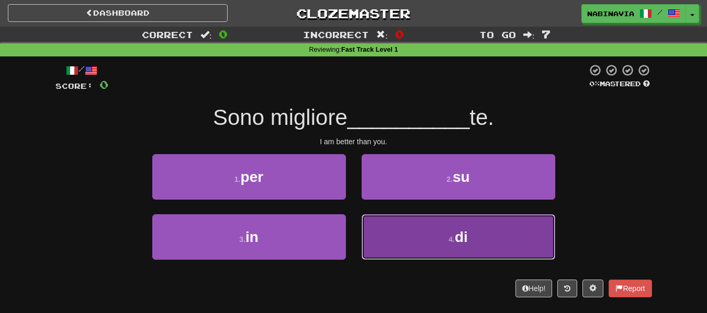
click at [429, 244] on button "4 . di" at bounding box center [458, 237] width 194 height 46
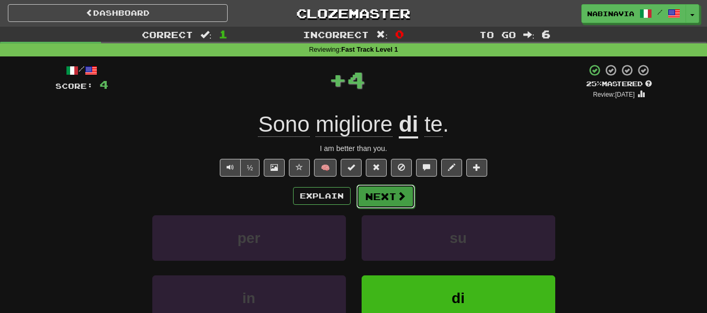
click at [397, 193] on span at bounding box center [401, 195] width 9 height 9
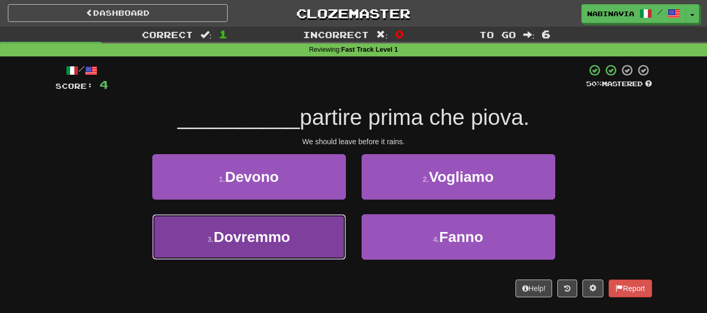
click at [329, 235] on button "3 . Dovremmo" at bounding box center [249, 237] width 194 height 46
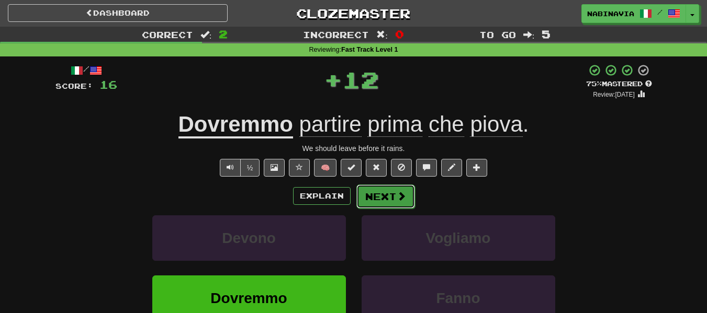
click at [364, 198] on button "Next" at bounding box center [385, 197] width 59 height 24
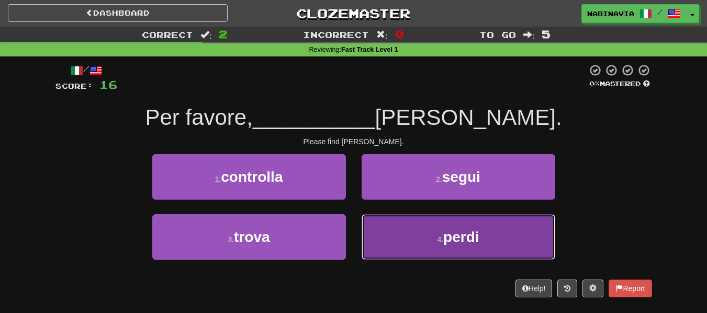
click at [377, 231] on button "4 . perdi" at bounding box center [458, 237] width 194 height 46
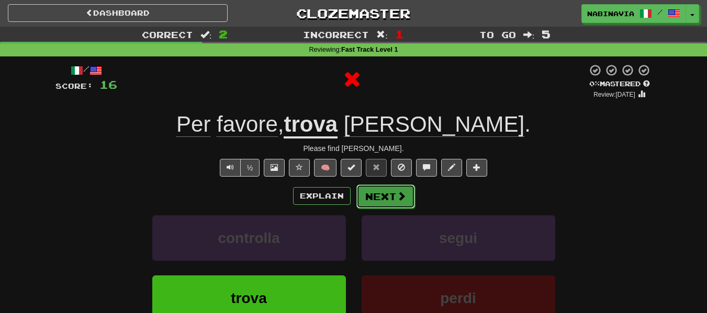
click at [375, 198] on button "Next" at bounding box center [385, 197] width 59 height 24
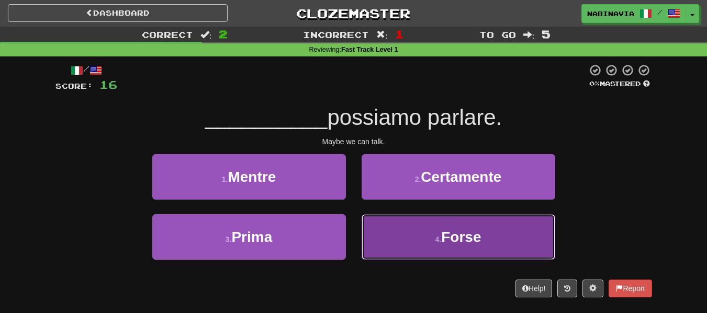
click at [402, 240] on button "4 . Forse" at bounding box center [458, 237] width 194 height 46
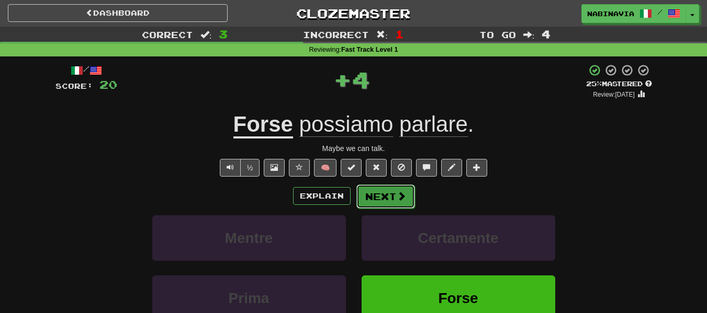
click at [389, 202] on button "Next" at bounding box center [385, 197] width 59 height 24
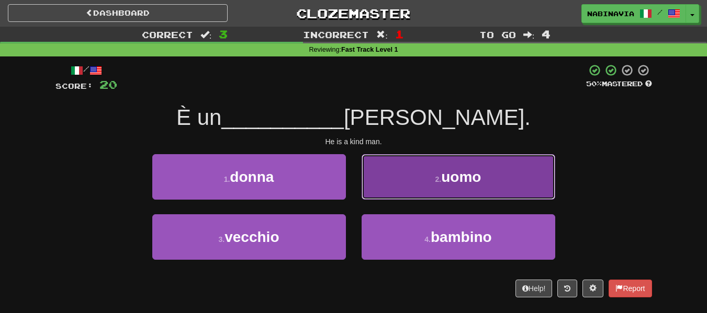
click at [401, 180] on button "2 . uomo" at bounding box center [458, 177] width 194 height 46
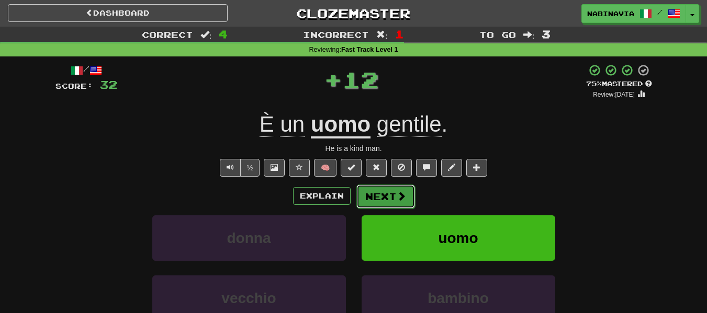
click at [394, 195] on button "Next" at bounding box center [385, 197] width 59 height 24
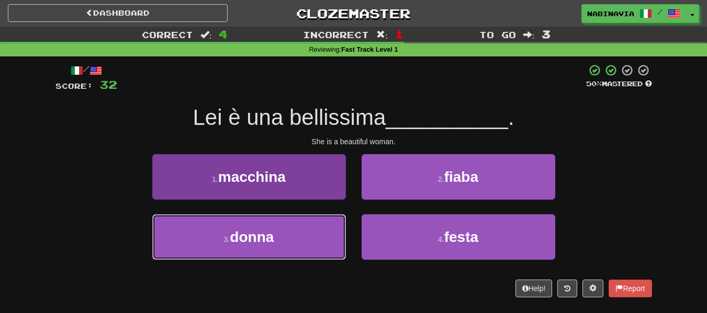
click at [329, 240] on button "3 . donna" at bounding box center [249, 237] width 194 height 46
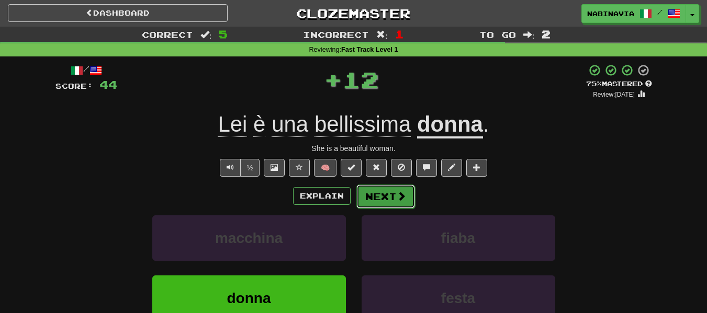
click at [404, 195] on span at bounding box center [401, 195] width 9 height 9
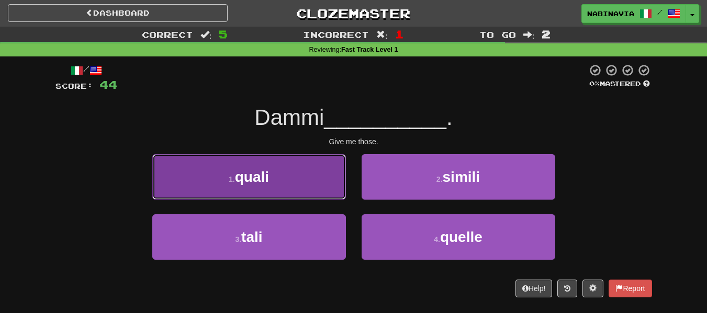
click at [316, 174] on button "1 . quali" at bounding box center [249, 177] width 194 height 46
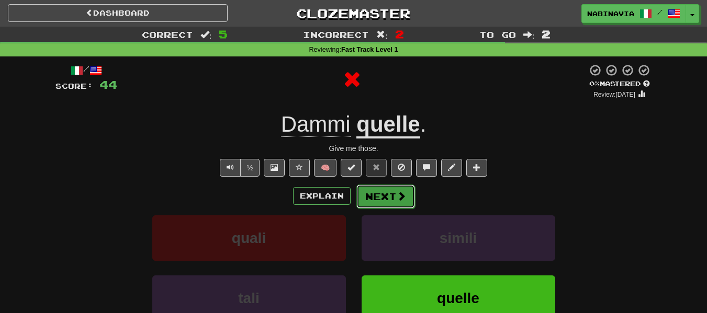
click at [380, 206] on button "Next" at bounding box center [385, 197] width 59 height 24
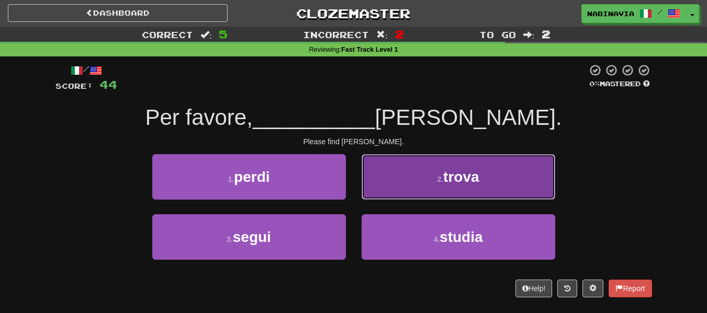
click at [385, 191] on button "2 . trova" at bounding box center [458, 177] width 194 height 46
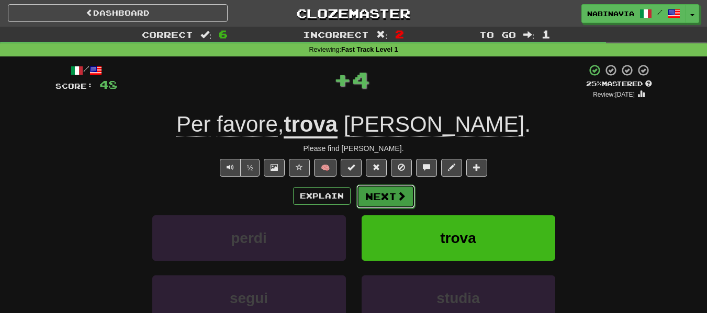
click at [386, 191] on button "Next" at bounding box center [385, 197] width 59 height 24
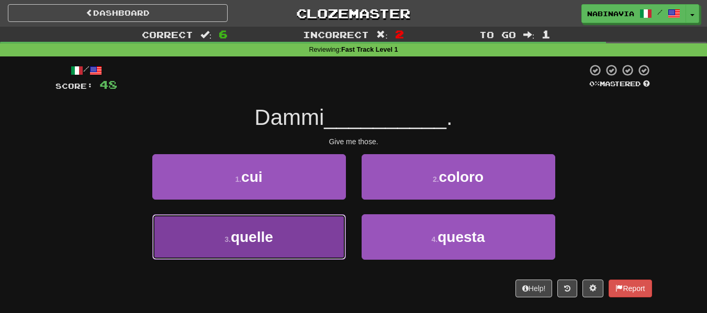
click at [310, 241] on button "3 . quelle" at bounding box center [249, 237] width 194 height 46
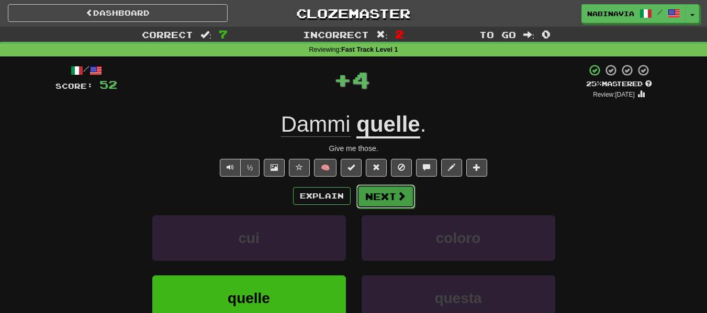
click at [371, 199] on button "Next" at bounding box center [385, 197] width 59 height 24
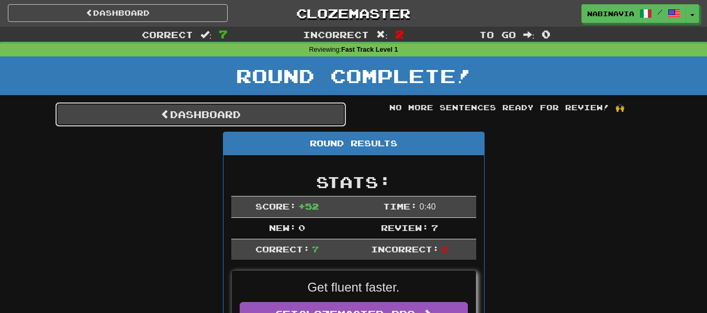
click at [253, 104] on link "Dashboard" at bounding box center [200, 115] width 290 height 24
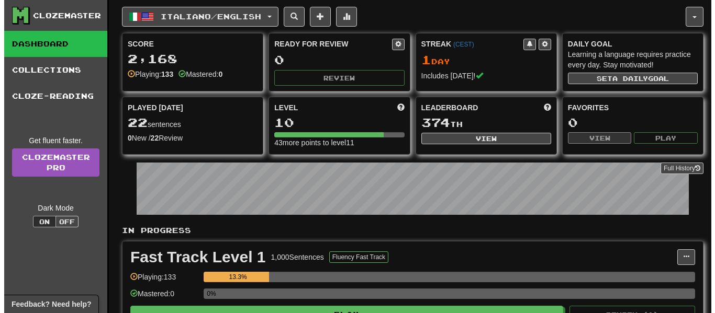
scroll to position [157, 0]
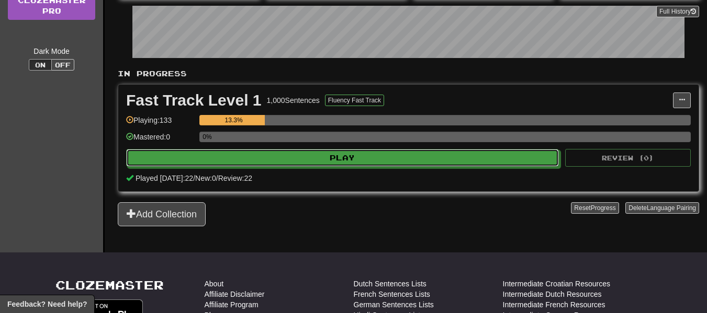
click at [298, 160] on button "Play" at bounding box center [342, 158] width 433 height 18
select select "**"
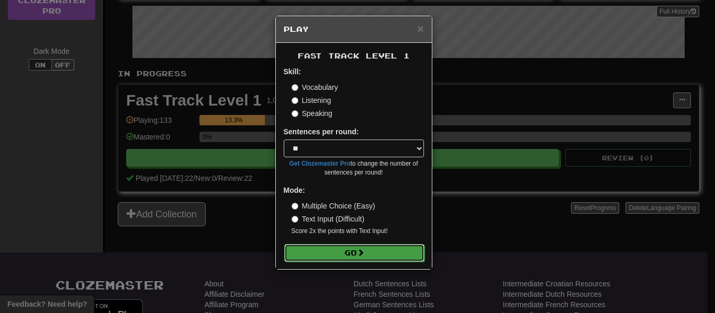
click at [332, 254] on button "Go" at bounding box center [354, 253] width 140 height 18
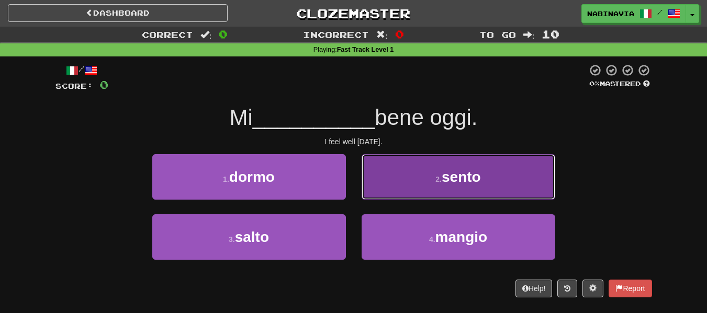
click at [380, 199] on button "2 . [GEOGRAPHIC_DATA]" at bounding box center [458, 177] width 194 height 46
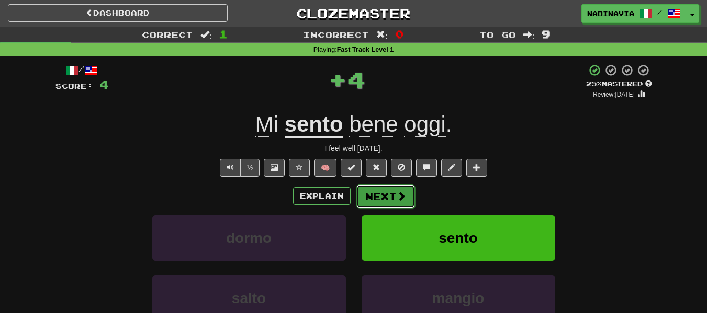
click at [376, 201] on button "Next" at bounding box center [385, 197] width 59 height 24
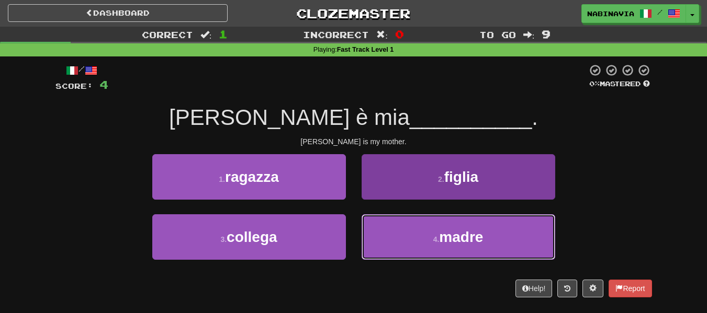
click at [382, 239] on button "4 . madre" at bounding box center [458, 237] width 194 height 46
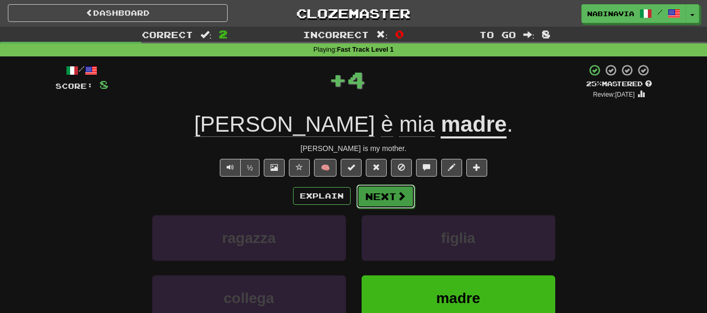
click at [373, 199] on button "Next" at bounding box center [385, 197] width 59 height 24
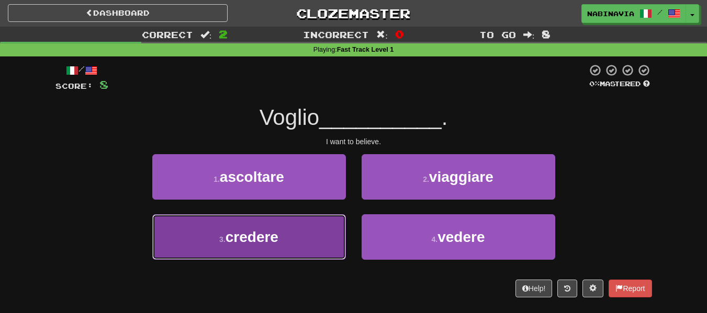
click at [330, 238] on button "3 . credere" at bounding box center [249, 237] width 194 height 46
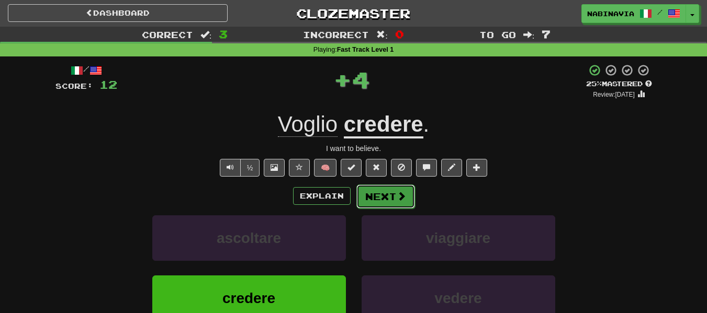
click at [372, 207] on button "Next" at bounding box center [385, 197] width 59 height 24
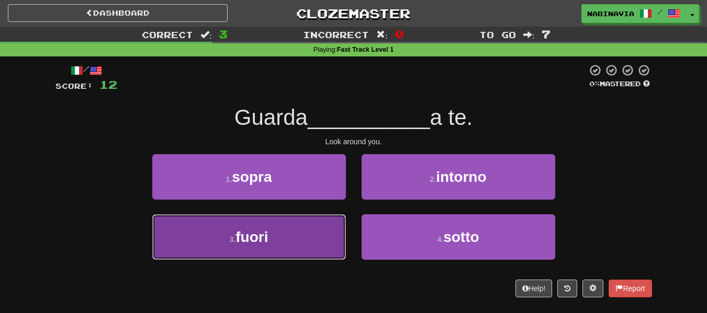
click at [330, 237] on button "3 . fuori" at bounding box center [249, 237] width 194 height 46
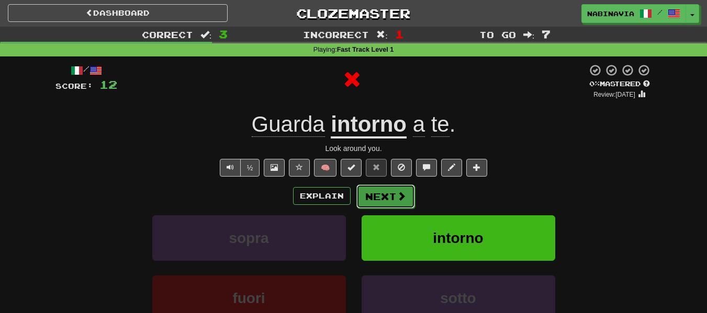
click at [368, 203] on button "Next" at bounding box center [385, 197] width 59 height 24
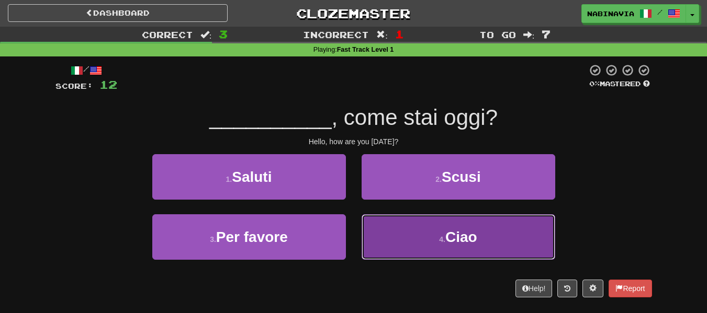
click at [395, 243] on button "4 . [GEOGRAPHIC_DATA]" at bounding box center [458, 237] width 194 height 46
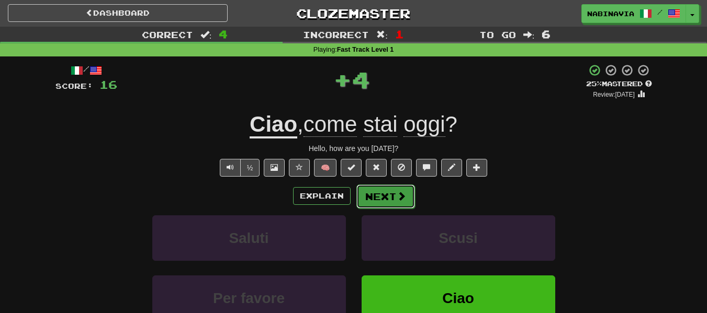
click at [364, 195] on button "Next" at bounding box center [385, 197] width 59 height 24
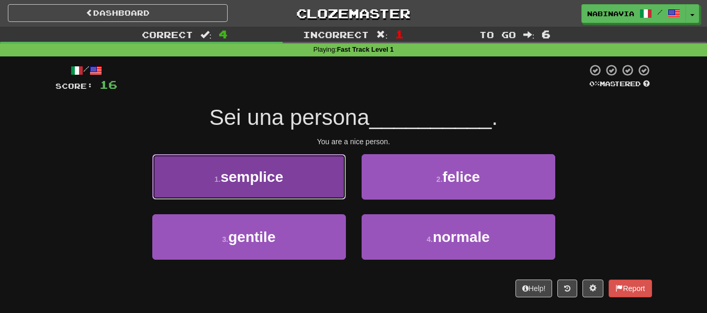
click at [326, 183] on button "1 . semplice" at bounding box center [249, 177] width 194 height 46
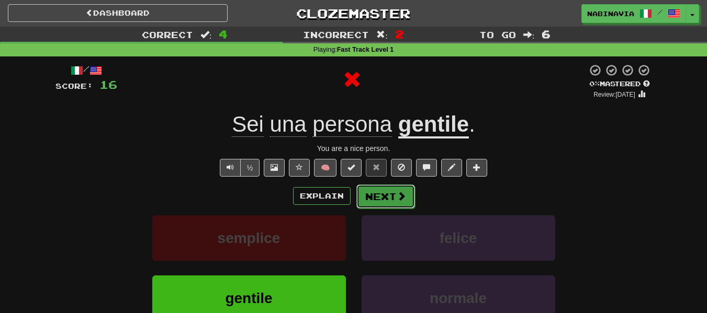
click at [379, 203] on button "Next" at bounding box center [385, 197] width 59 height 24
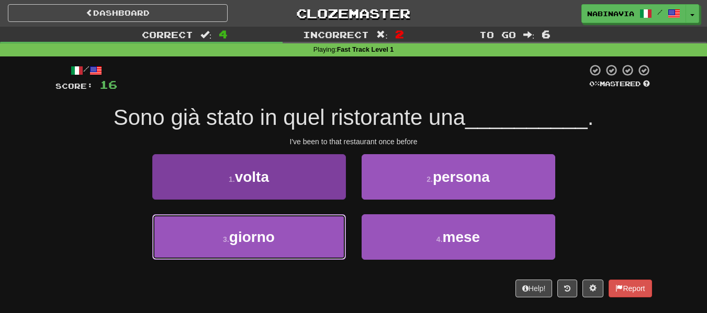
click at [332, 233] on button "3 . giorno" at bounding box center [249, 237] width 194 height 46
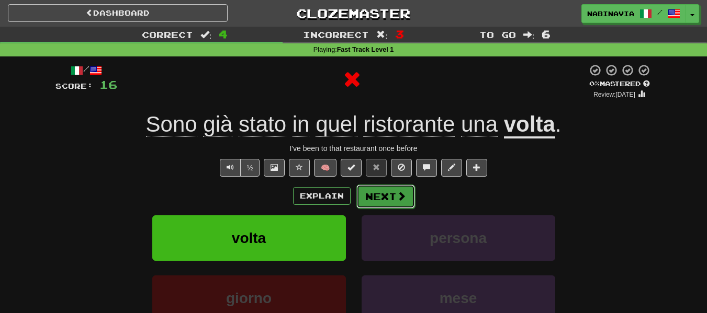
click at [369, 202] on button "Next" at bounding box center [385, 197] width 59 height 24
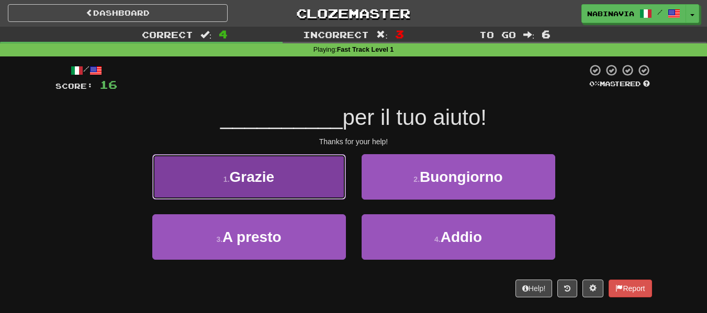
click at [322, 182] on button "1 . Grazie" at bounding box center [249, 177] width 194 height 46
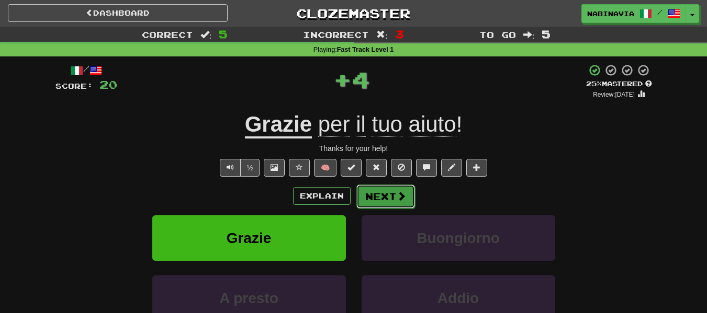
click at [379, 195] on button "Next" at bounding box center [385, 197] width 59 height 24
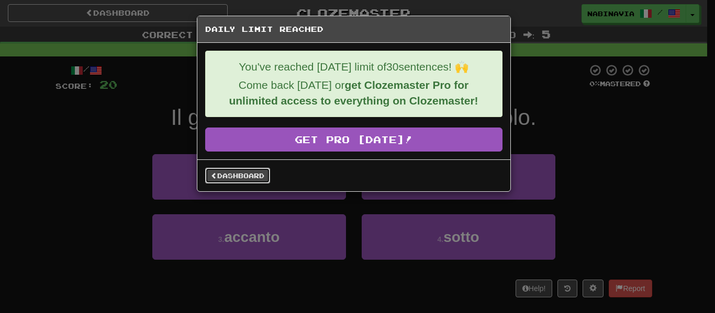
click at [268, 176] on link "Dashboard" at bounding box center [237, 176] width 65 height 16
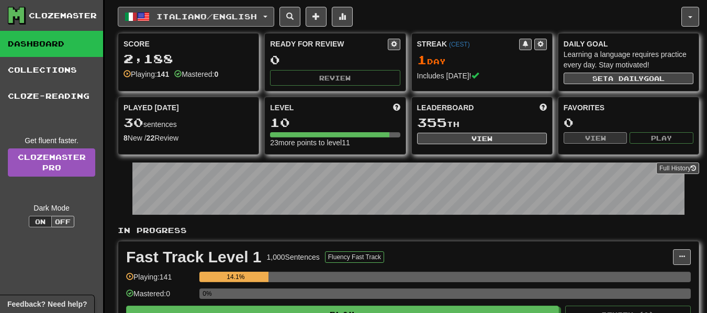
click at [222, 15] on span "Italiano / English" at bounding box center [206, 16] width 100 height 9
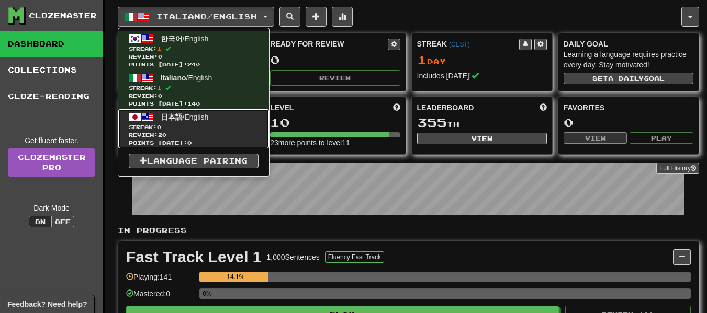
click at [207, 122] on link "日本語 / English Streak: 0 Review: 20 Points [DATE]: 0" at bounding box center [193, 128] width 151 height 39
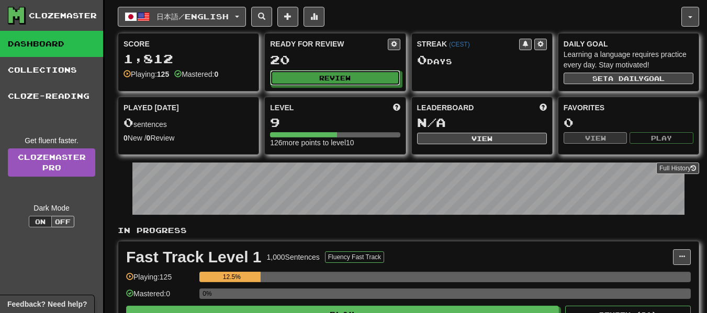
drag, startPoint x: 317, startPoint y: 86, endPoint x: 321, endPoint y: 92, distance: 7.1
click at [316, 87] on div "Ready for Review 20 Review" at bounding box center [335, 62] width 140 height 58
click at [354, 76] on button "Review" at bounding box center [335, 79] width 130 height 16
select select "**"
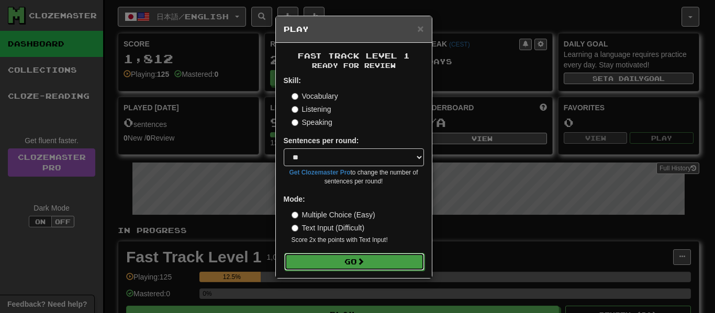
click at [388, 255] on button "Go" at bounding box center [354, 262] width 140 height 18
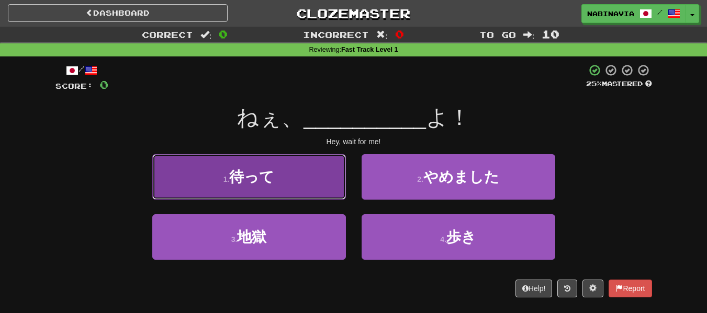
click at [287, 166] on button "1 . 待って" at bounding box center [249, 177] width 194 height 46
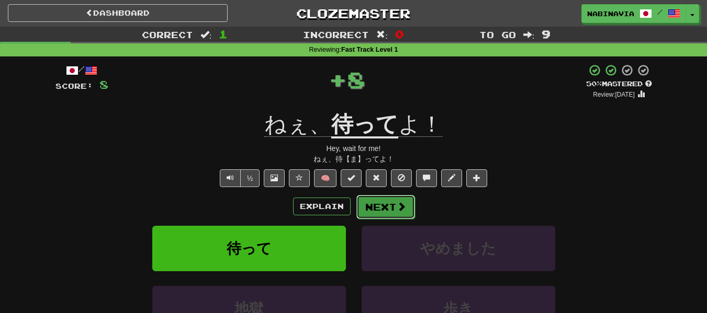
click at [382, 210] on button "Next" at bounding box center [385, 207] width 59 height 24
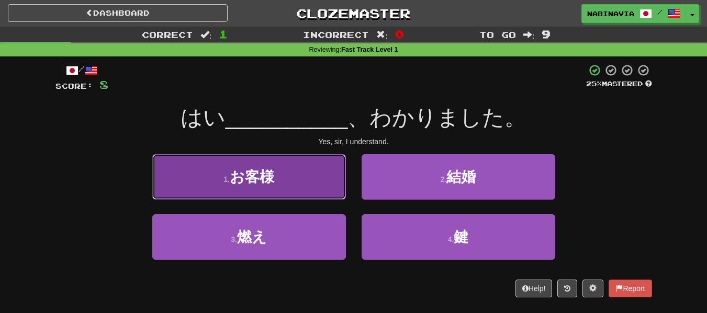
click at [295, 187] on button "1 . お客様" at bounding box center [249, 177] width 194 height 46
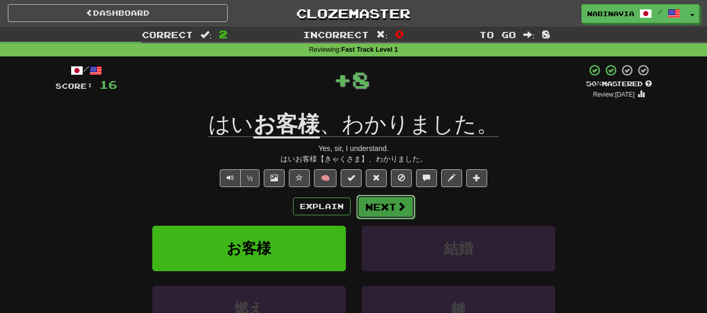
click at [371, 205] on button "Next" at bounding box center [385, 207] width 59 height 24
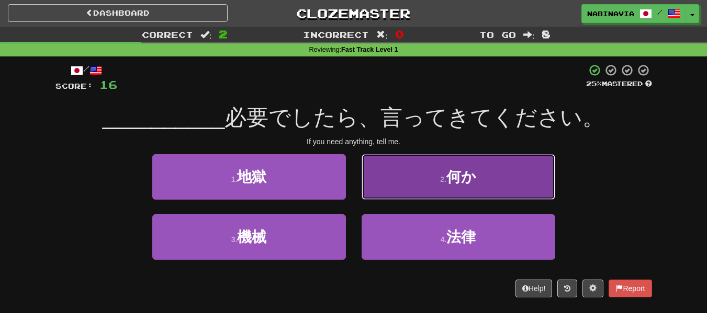
click at [395, 186] on button "2 . 何か" at bounding box center [458, 177] width 194 height 46
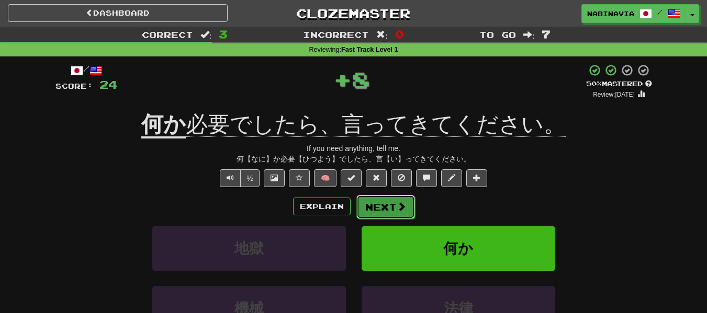
click at [384, 201] on button "Next" at bounding box center [385, 207] width 59 height 24
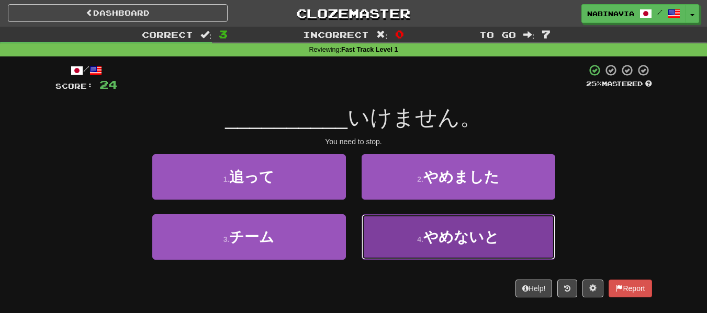
click at [416, 231] on button "4 . やめないと" at bounding box center [458, 237] width 194 height 46
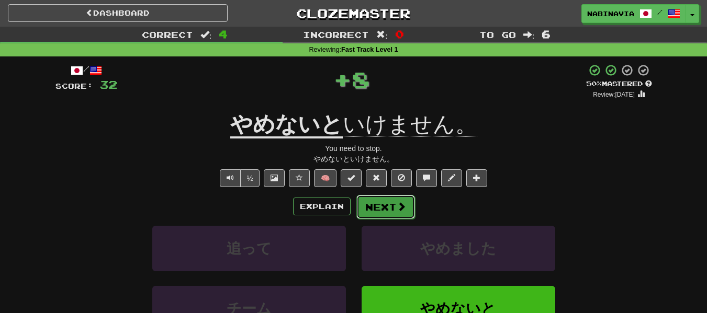
click at [384, 211] on button "Next" at bounding box center [385, 207] width 59 height 24
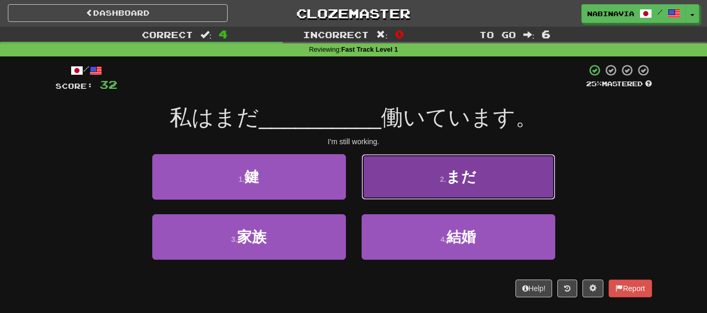
click at [384, 176] on button "2 . まだ" at bounding box center [458, 177] width 194 height 46
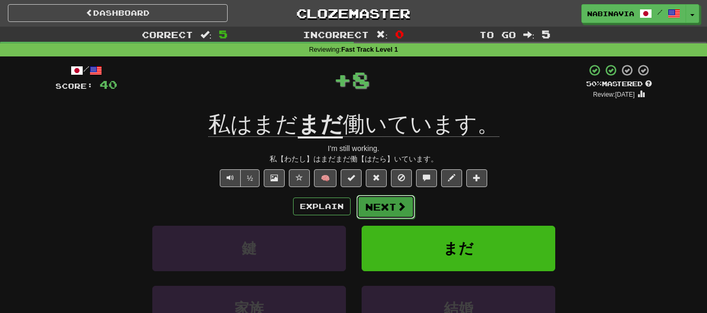
click at [360, 205] on button "Next" at bounding box center [385, 207] width 59 height 24
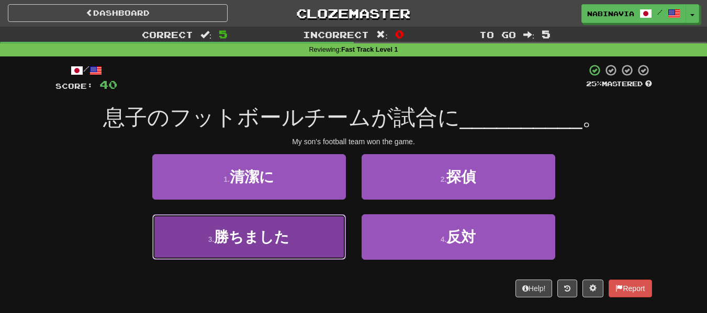
click at [325, 219] on button "3 . 勝ちました" at bounding box center [249, 237] width 194 height 46
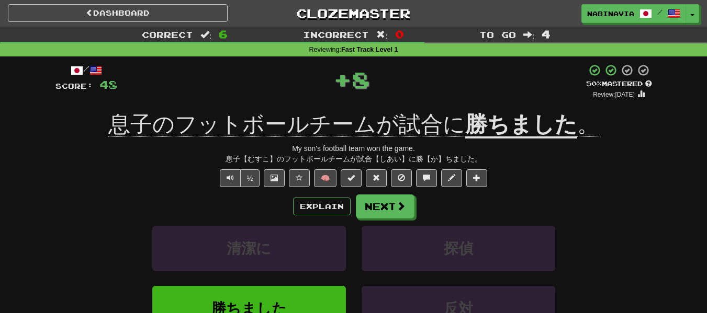
click at [354, 203] on div "Explain Next" at bounding box center [353, 207] width 596 height 24
click at [362, 206] on button "Next" at bounding box center [385, 207] width 59 height 24
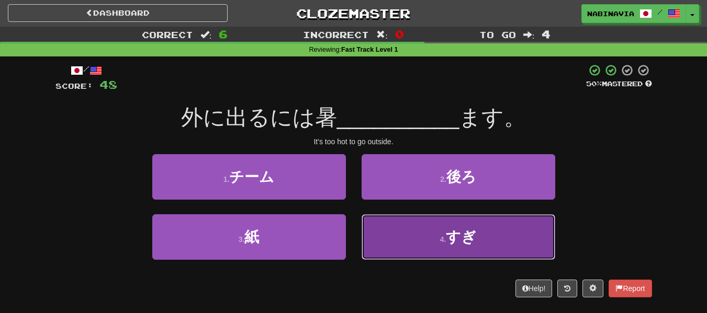
click at [392, 233] on button "4 . すぎ" at bounding box center [458, 237] width 194 height 46
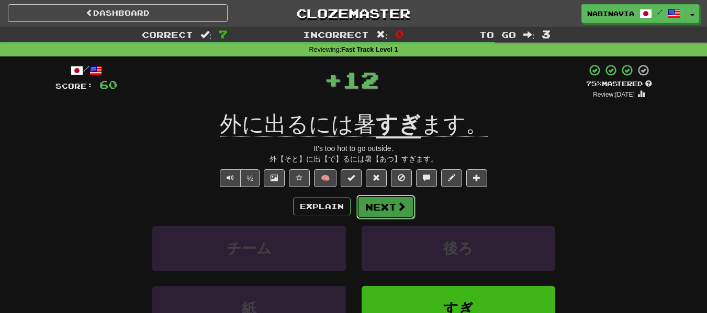
click at [367, 207] on button "Next" at bounding box center [385, 207] width 59 height 24
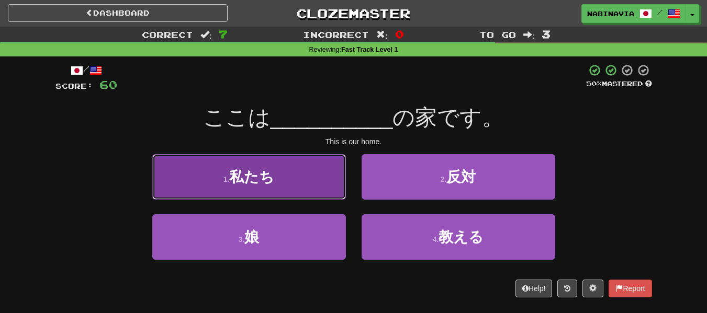
click at [338, 191] on button "1 . 私たち" at bounding box center [249, 177] width 194 height 46
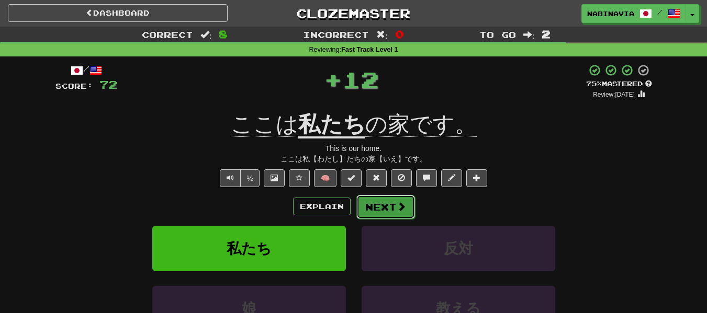
click at [366, 203] on button "Next" at bounding box center [385, 207] width 59 height 24
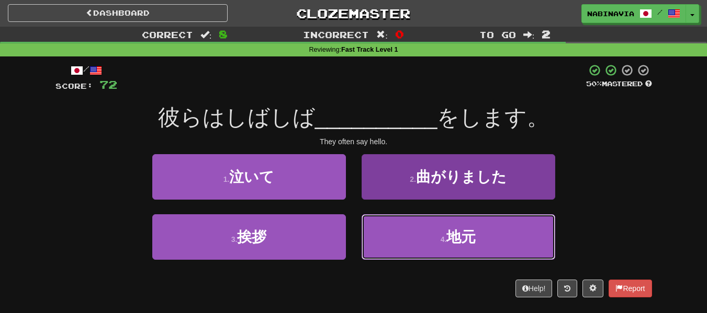
click at [374, 234] on button "4 . 地元" at bounding box center [458, 237] width 194 height 46
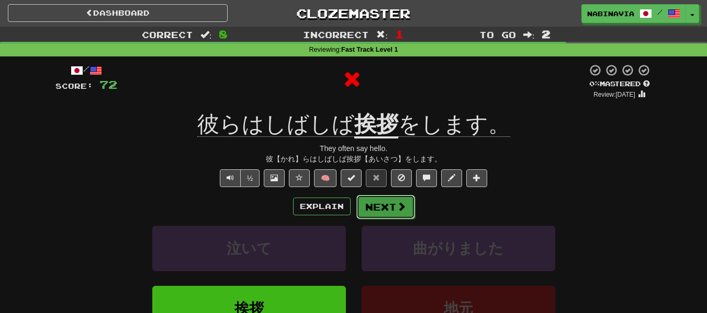
click at [383, 200] on button "Next" at bounding box center [385, 207] width 59 height 24
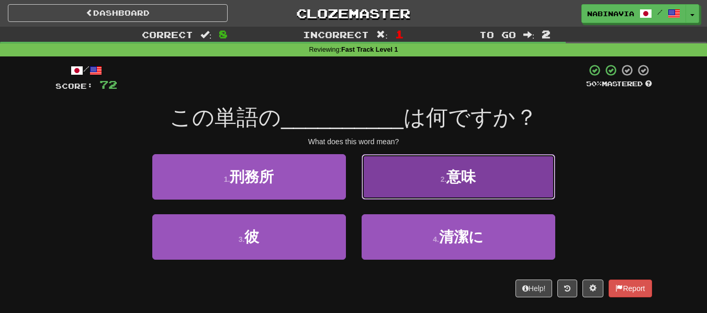
click at [386, 189] on button "2 . 意味" at bounding box center [458, 177] width 194 height 46
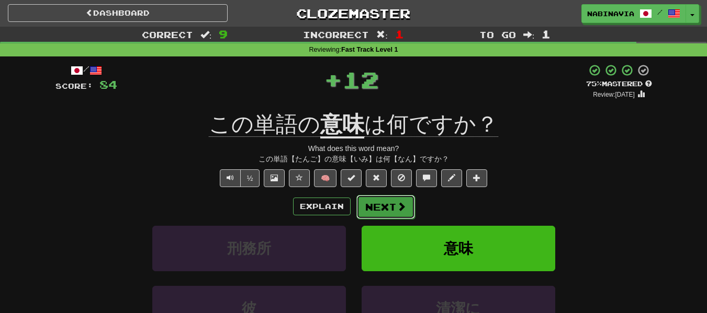
click at [387, 208] on button "Next" at bounding box center [385, 207] width 59 height 24
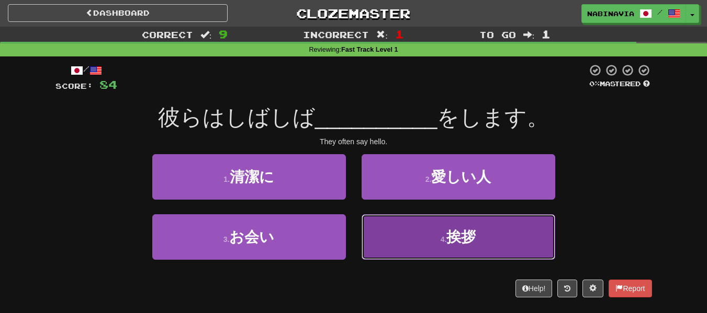
click at [395, 223] on button "4 . 挨拶" at bounding box center [458, 237] width 194 height 46
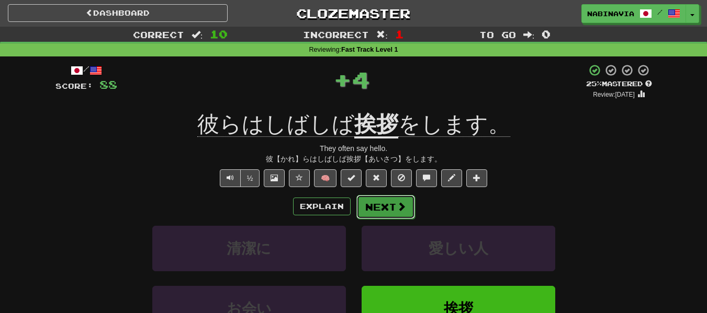
click at [400, 197] on button "Next" at bounding box center [385, 207] width 59 height 24
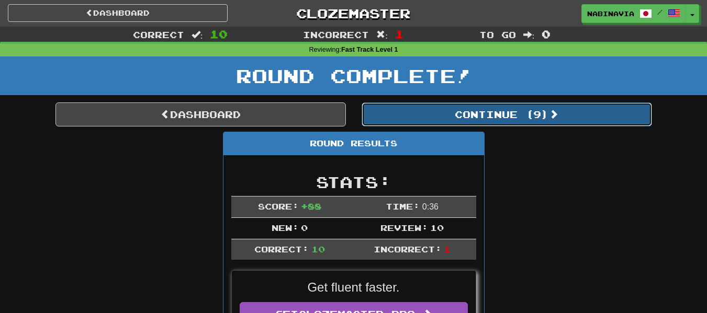
click at [479, 121] on button "Continue ( 9 )" at bounding box center [506, 115] width 290 height 24
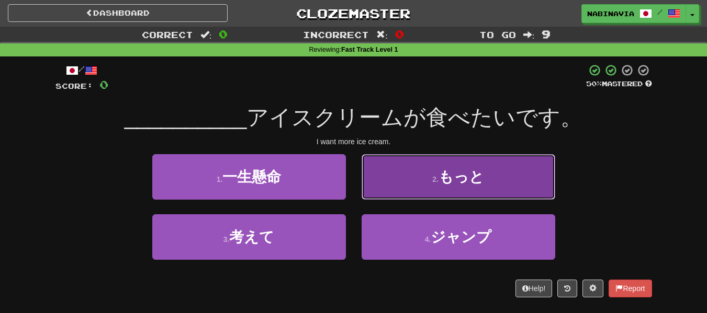
click at [399, 172] on button "2 . もっと" at bounding box center [458, 177] width 194 height 46
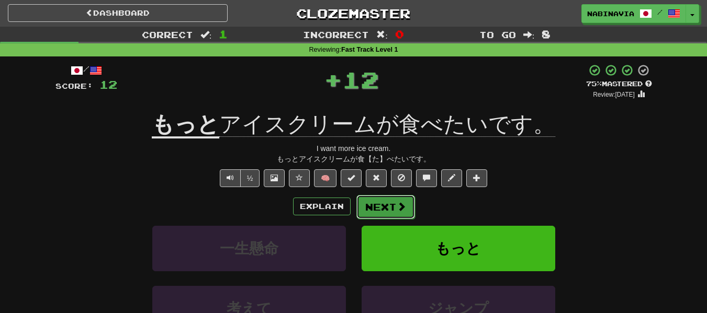
click at [390, 207] on button "Next" at bounding box center [385, 207] width 59 height 24
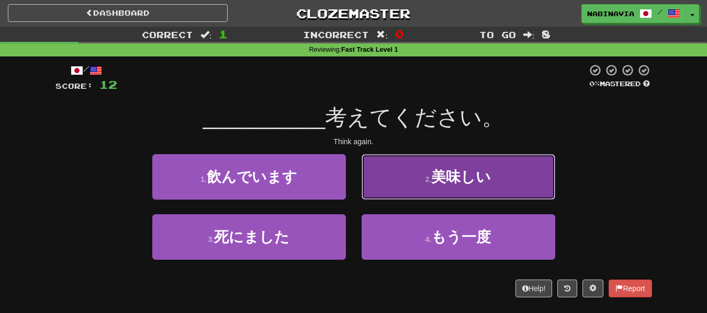
click at [479, 169] on span "美味しい" at bounding box center [461, 177] width 60 height 16
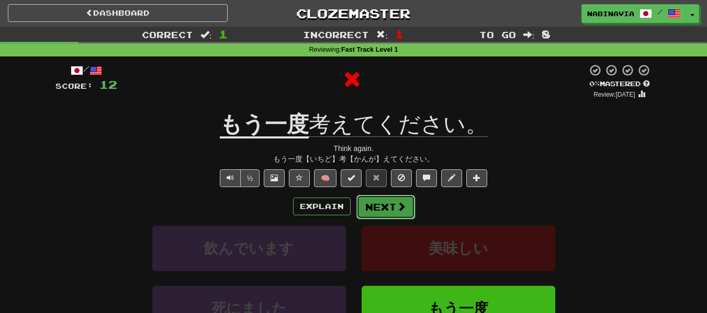
click at [408, 201] on button "Next" at bounding box center [385, 207] width 59 height 24
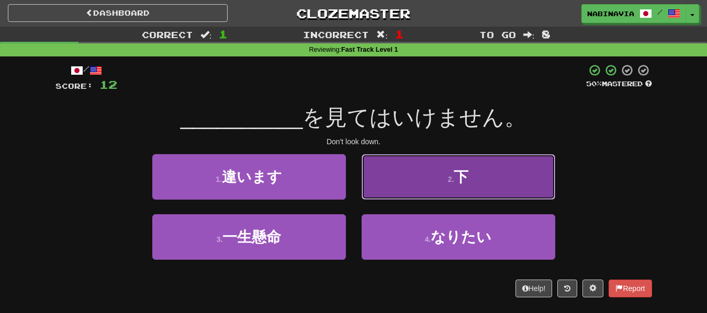
click at [389, 181] on button "2 . 下" at bounding box center [458, 177] width 194 height 46
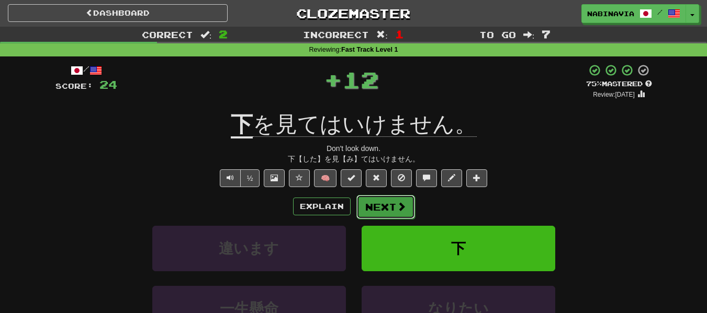
click at [380, 207] on button "Next" at bounding box center [385, 207] width 59 height 24
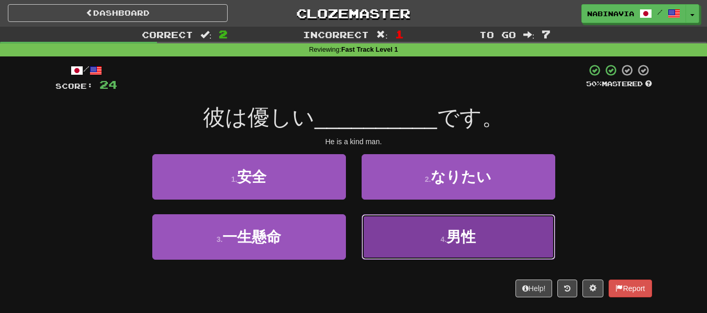
click at [404, 240] on button "4 . 男性" at bounding box center [458, 237] width 194 height 46
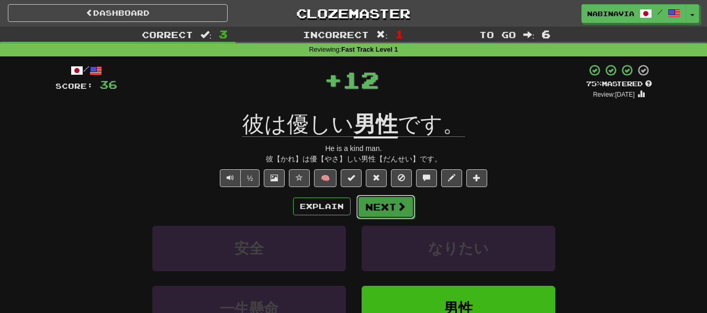
click at [373, 197] on button "Next" at bounding box center [385, 207] width 59 height 24
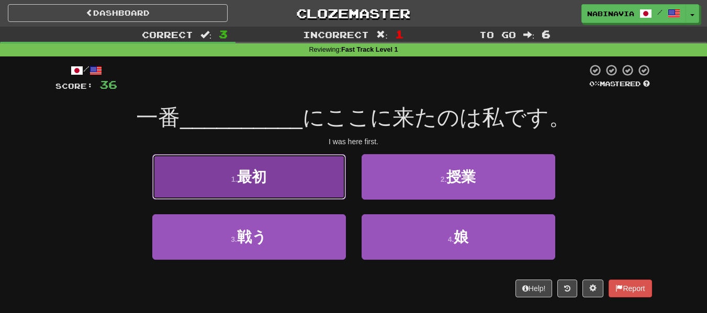
click at [327, 188] on button "1 . 最初" at bounding box center [249, 177] width 194 height 46
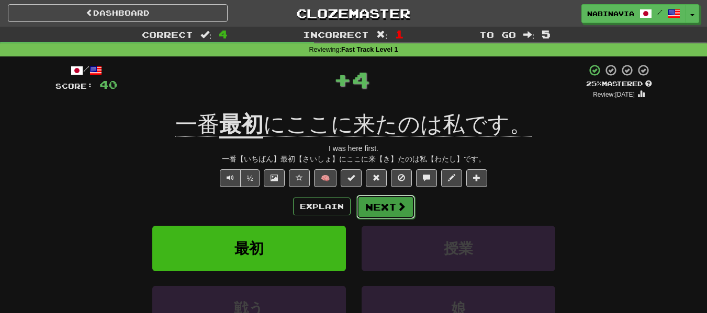
click at [366, 207] on button "Next" at bounding box center [385, 207] width 59 height 24
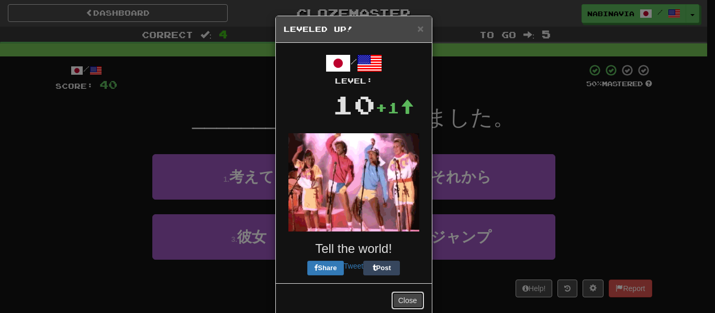
click at [406, 302] on button "Close" at bounding box center [407, 301] width 32 height 18
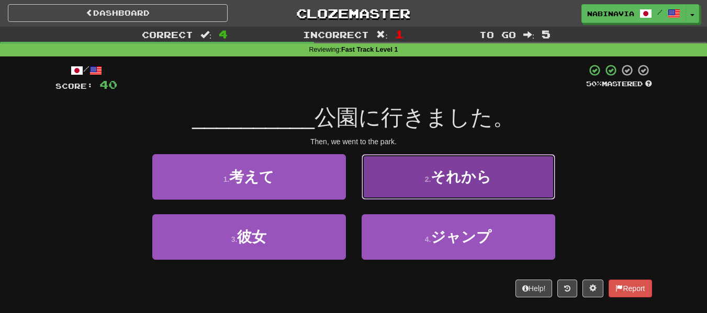
click at [402, 181] on button "2 . それから" at bounding box center [458, 177] width 194 height 46
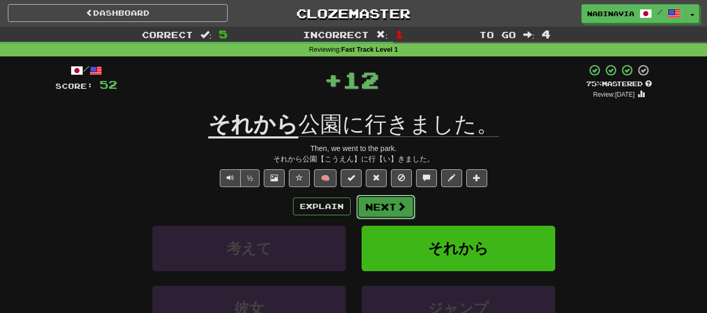
click at [392, 203] on button "Next" at bounding box center [385, 207] width 59 height 24
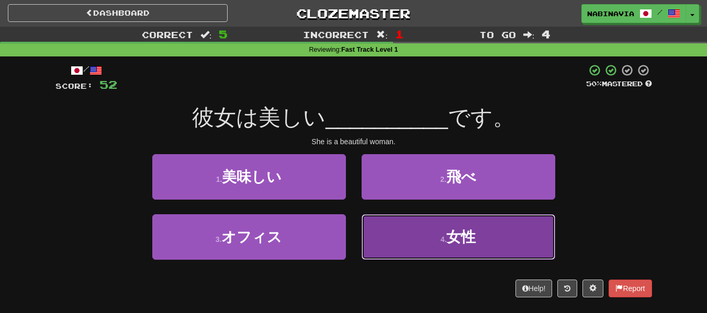
click at [446, 256] on button "4 . 女性" at bounding box center [458, 237] width 194 height 46
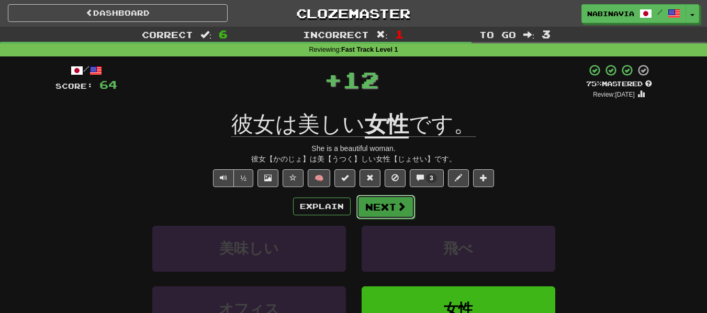
click at [402, 209] on span at bounding box center [401, 206] width 9 height 9
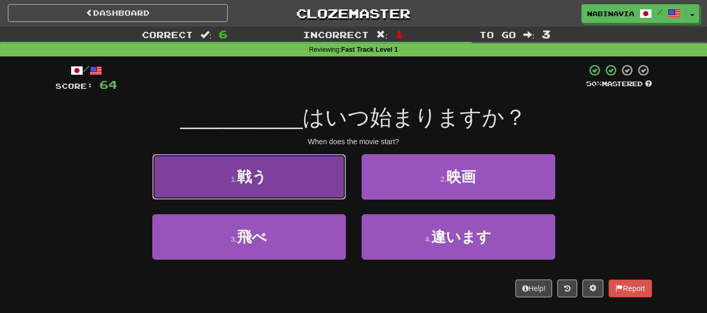
click at [325, 179] on button "1 . 戦う" at bounding box center [249, 177] width 194 height 46
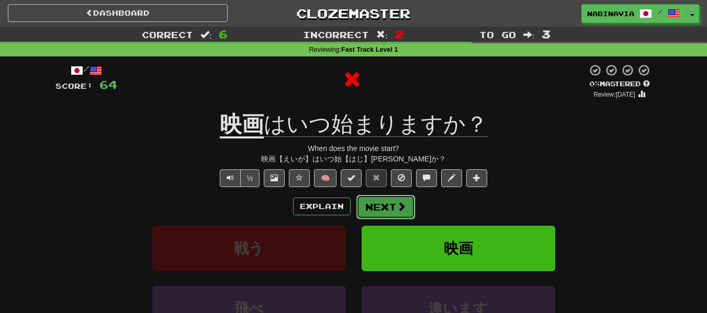
click at [395, 198] on button "Next" at bounding box center [385, 207] width 59 height 24
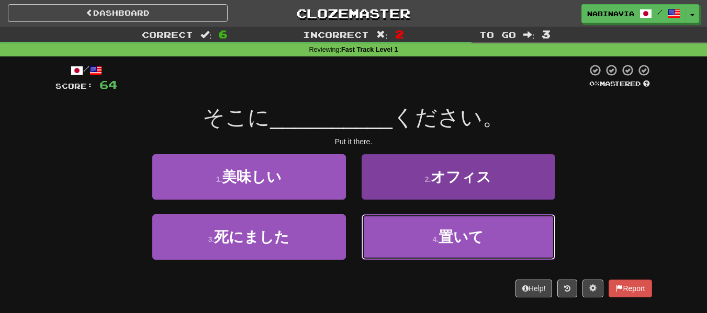
click at [414, 242] on button "4 . 置いて" at bounding box center [458, 237] width 194 height 46
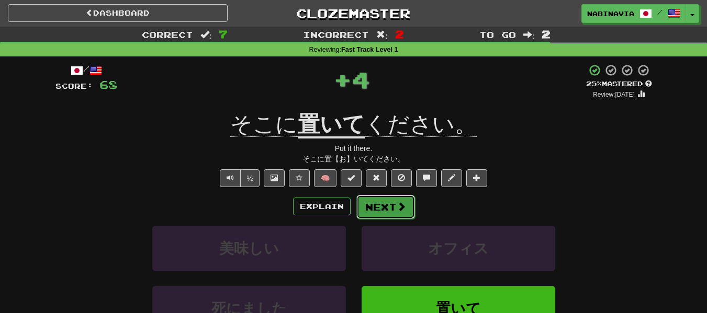
click at [386, 209] on button "Next" at bounding box center [385, 207] width 59 height 24
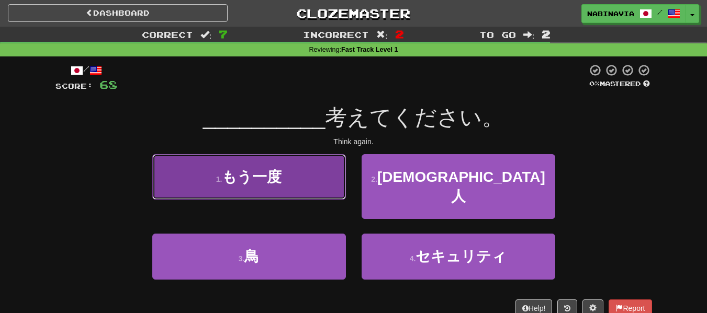
click at [325, 187] on button "1 . もう一度" at bounding box center [249, 177] width 194 height 46
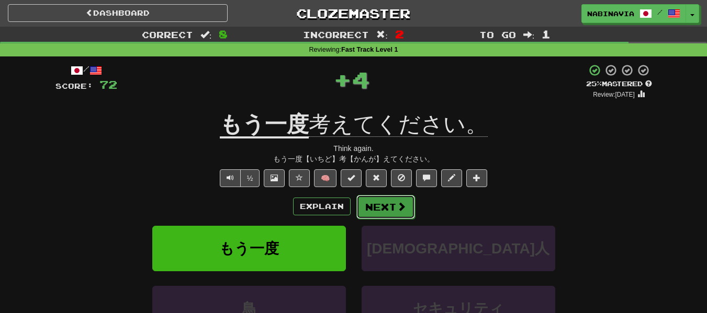
click at [372, 205] on button "Next" at bounding box center [385, 207] width 59 height 24
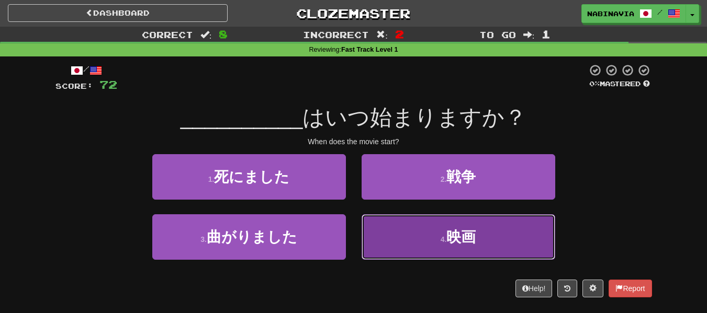
click at [390, 232] on button "4 . 映画" at bounding box center [458, 237] width 194 height 46
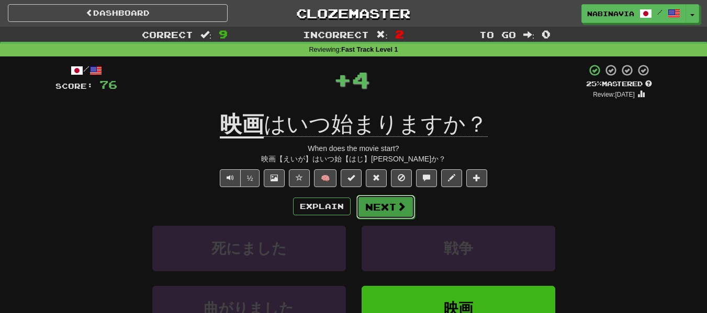
click at [390, 210] on button "Next" at bounding box center [385, 207] width 59 height 24
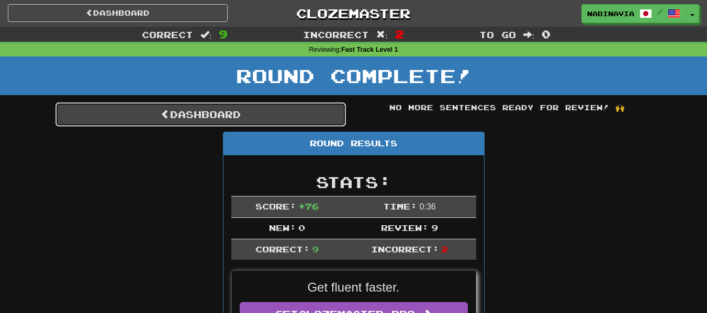
click at [325, 117] on link "Dashboard" at bounding box center [200, 115] width 290 height 24
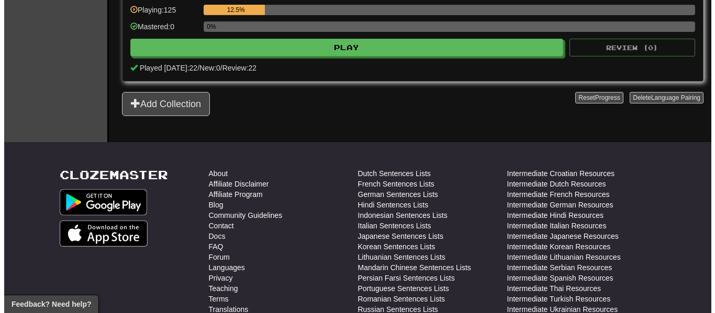
scroll to position [209, 0]
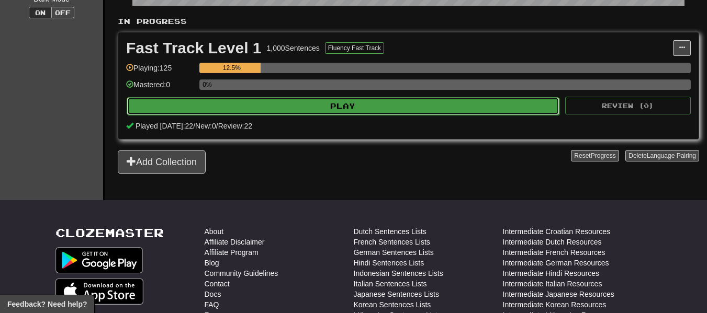
click at [322, 98] on button "Play" at bounding box center [343, 106] width 433 height 18
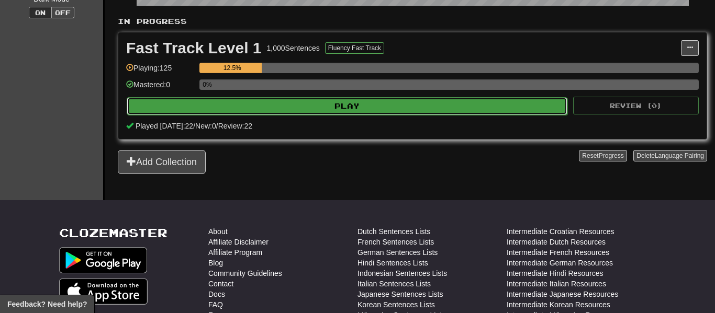
select select "**"
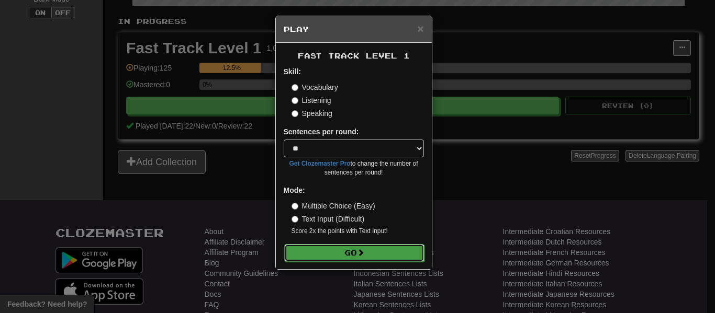
click at [364, 252] on span at bounding box center [360, 252] width 7 height 7
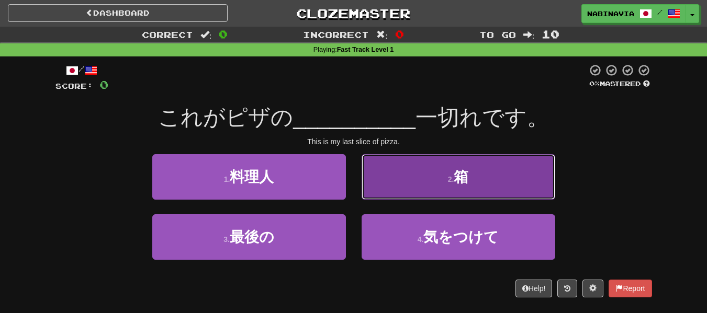
click at [440, 180] on button "2 . 箱" at bounding box center [458, 177] width 194 height 46
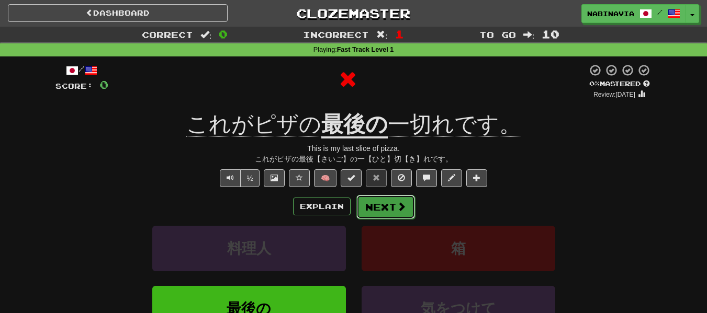
click at [404, 205] on span at bounding box center [401, 206] width 9 height 9
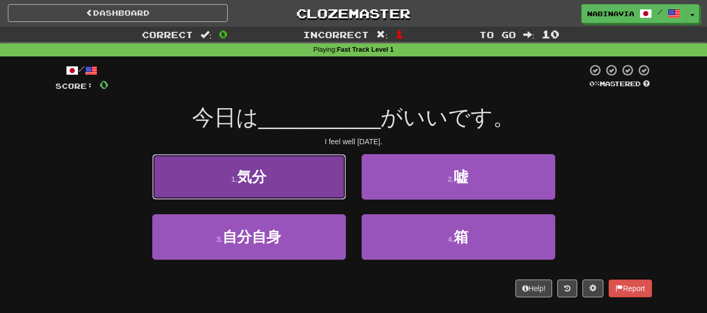
click at [322, 197] on button "1 . 気分" at bounding box center [249, 177] width 194 height 46
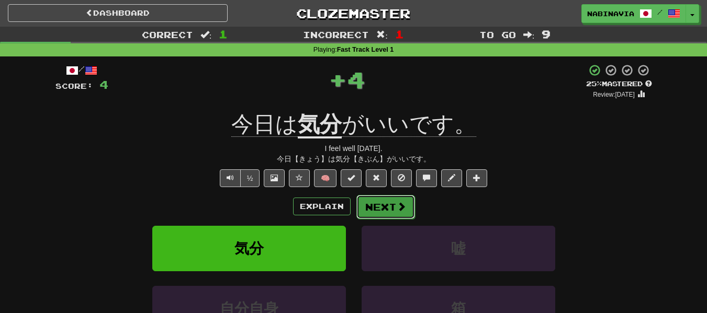
click at [378, 212] on button "Next" at bounding box center [385, 207] width 59 height 24
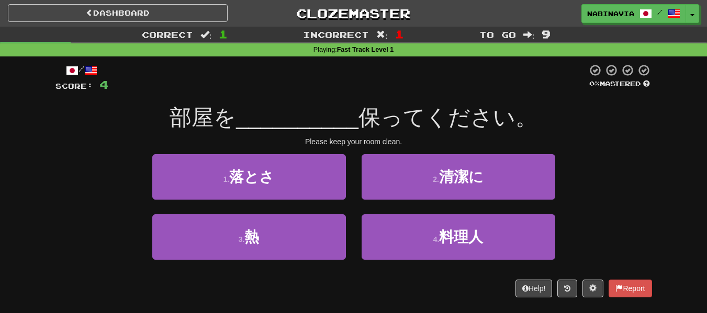
click at [312, 204] on div "1 . 落とさ" at bounding box center [248, 184] width 209 height 60
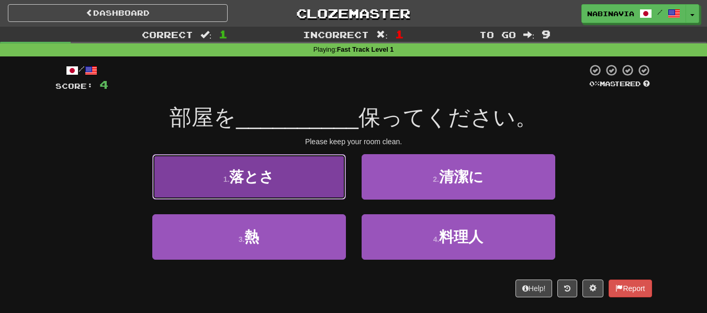
click at [310, 193] on button "1 . 落とさ" at bounding box center [249, 177] width 194 height 46
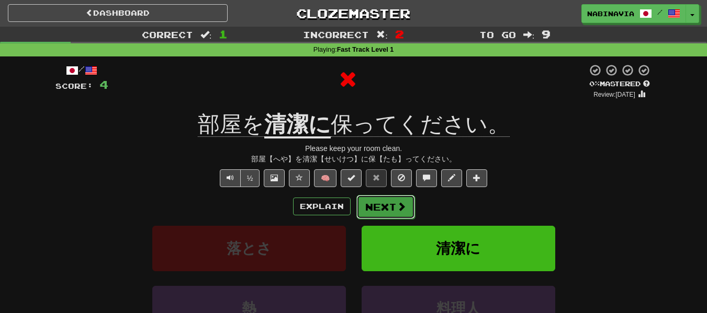
click at [386, 210] on button "Next" at bounding box center [385, 207] width 59 height 24
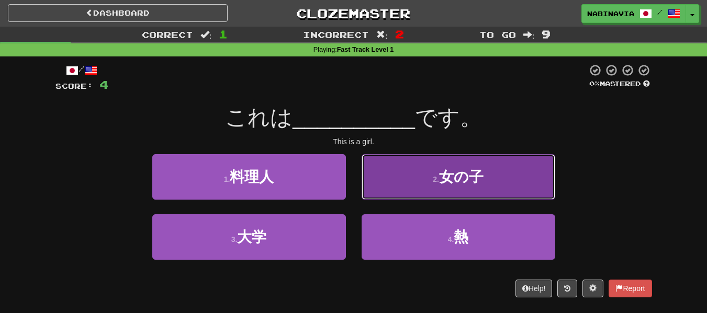
click at [406, 193] on button "2 . 女の子" at bounding box center [458, 177] width 194 height 46
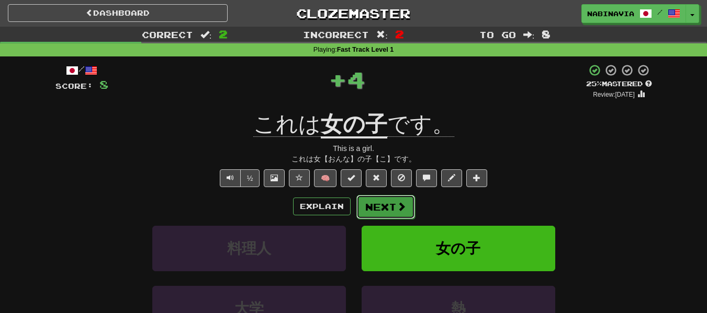
click at [391, 209] on button "Next" at bounding box center [385, 207] width 59 height 24
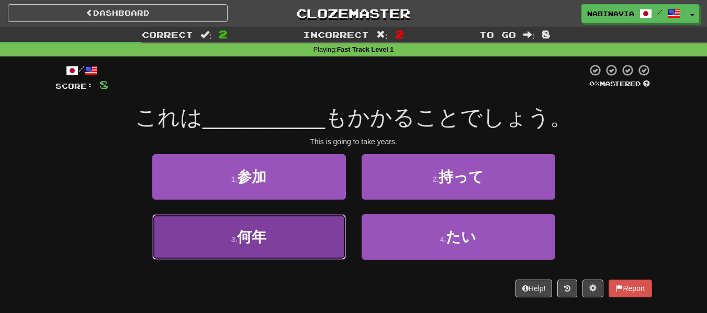
click at [310, 251] on button "3 . 何年" at bounding box center [249, 237] width 194 height 46
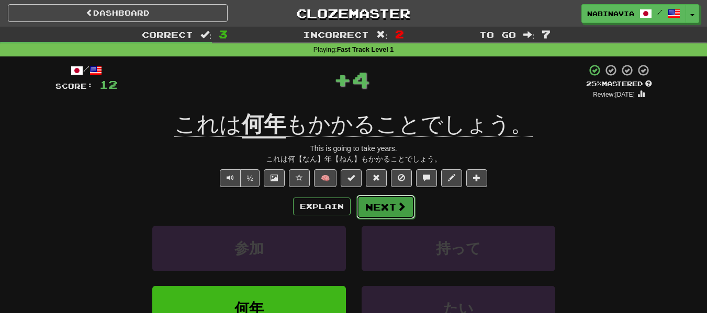
click at [385, 212] on button "Next" at bounding box center [385, 207] width 59 height 24
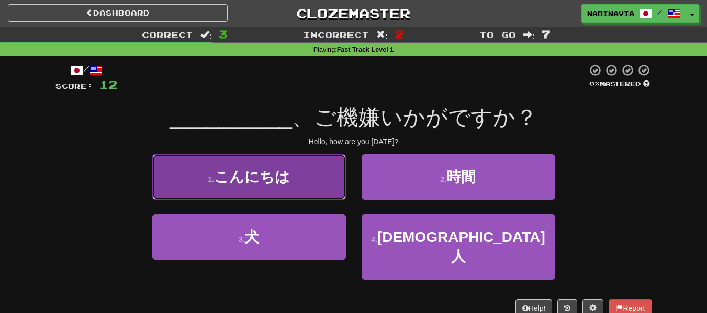
click at [326, 194] on button "1 . こんにちは" at bounding box center [249, 177] width 194 height 46
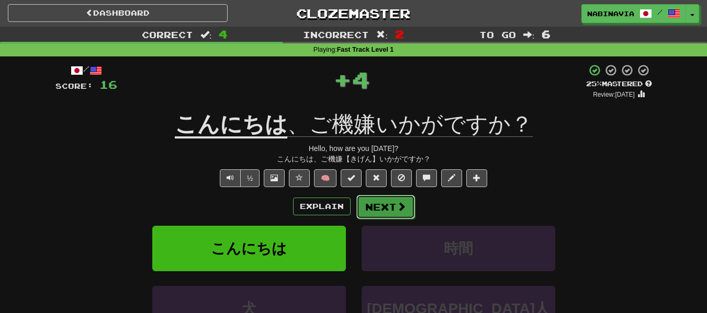
click at [371, 209] on button "Next" at bounding box center [385, 207] width 59 height 24
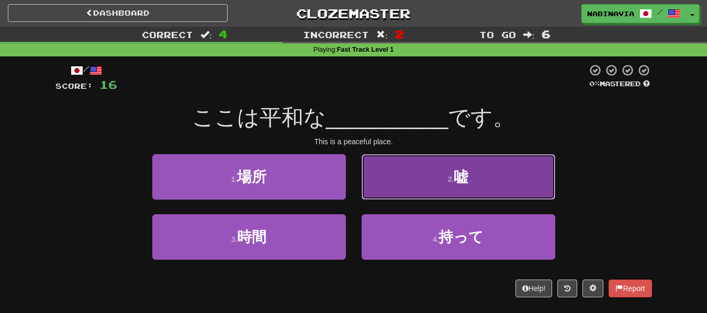
click at [395, 180] on button "2 . 嘘" at bounding box center [458, 177] width 194 height 46
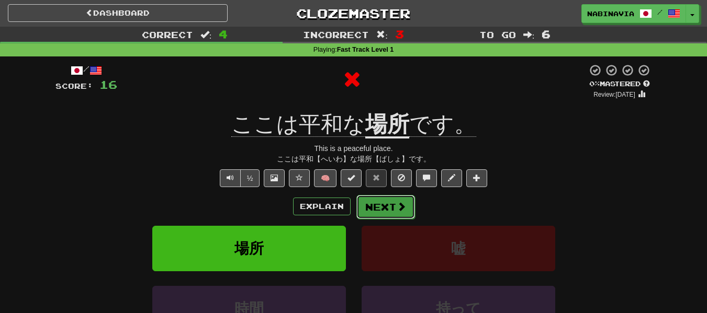
click at [386, 211] on button "Next" at bounding box center [385, 207] width 59 height 24
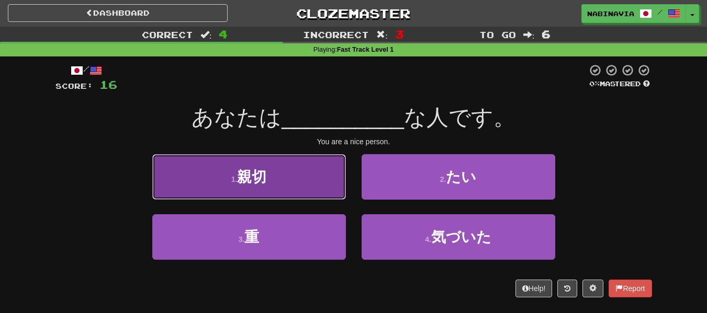
click at [327, 186] on button "1 . 親切" at bounding box center [249, 177] width 194 height 46
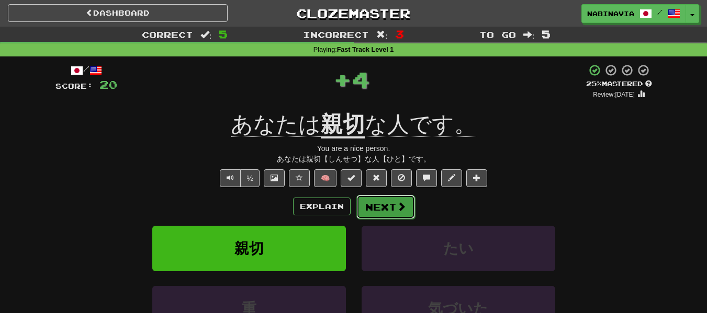
click at [386, 197] on button "Next" at bounding box center [385, 207] width 59 height 24
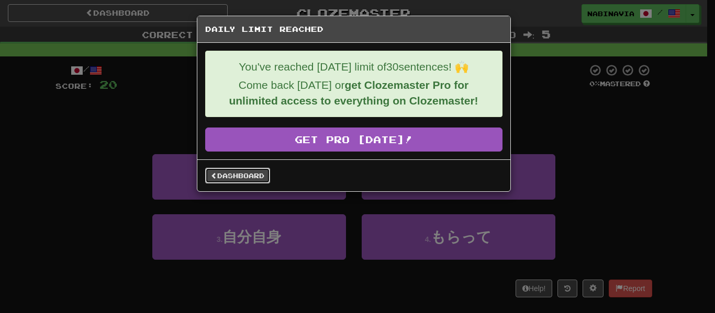
click at [223, 172] on link "Dashboard" at bounding box center [237, 176] width 65 height 16
